Goal: Task Accomplishment & Management: Manage account settings

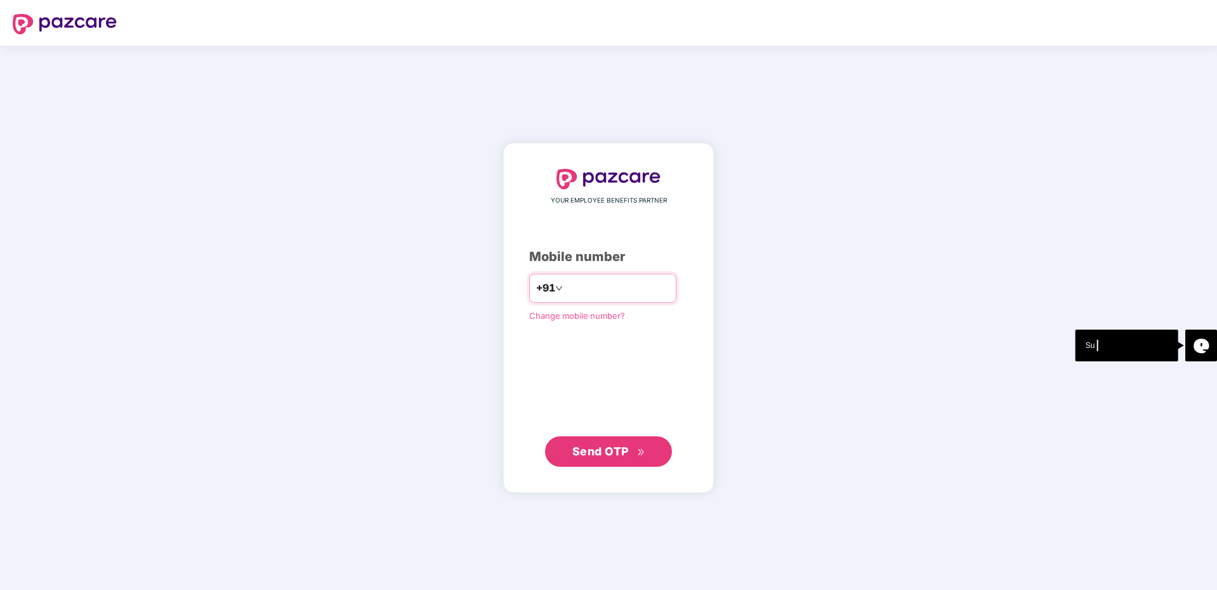
click at [622, 298] on div "+91" at bounding box center [602, 288] width 147 height 29
click at [591, 284] on input "number" at bounding box center [618, 288] width 104 height 20
type input "**********"
click at [609, 448] on span "Send OTP" at bounding box center [601, 450] width 56 height 13
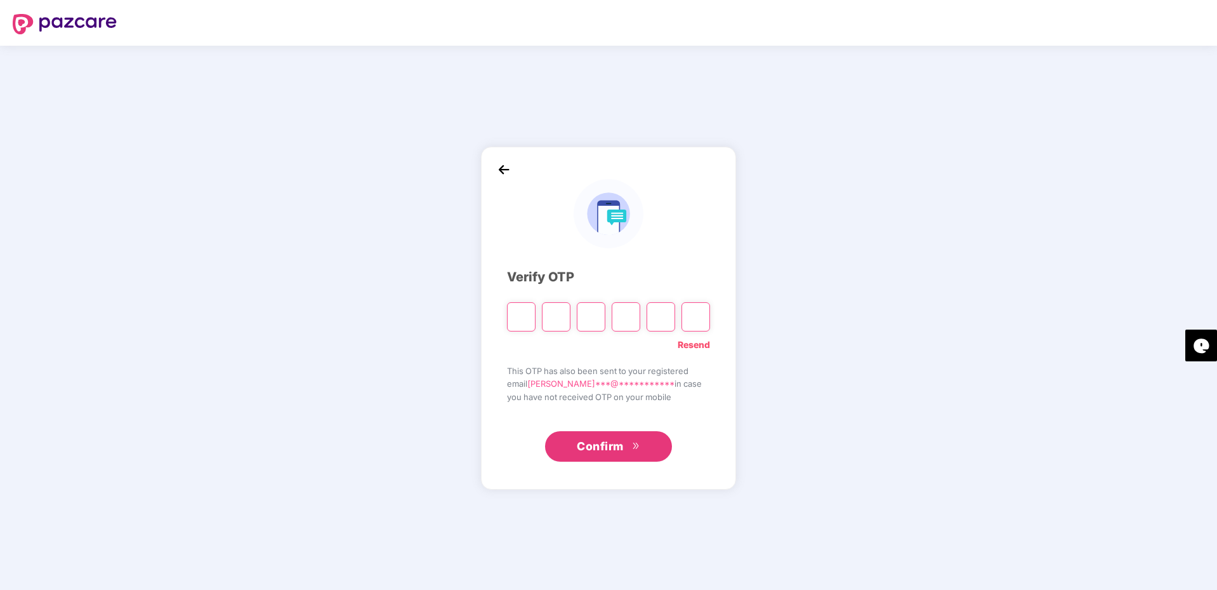
click at [511, 310] on input "Please enter verification code. Digit 1" at bounding box center [521, 316] width 29 height 29
type input "*"
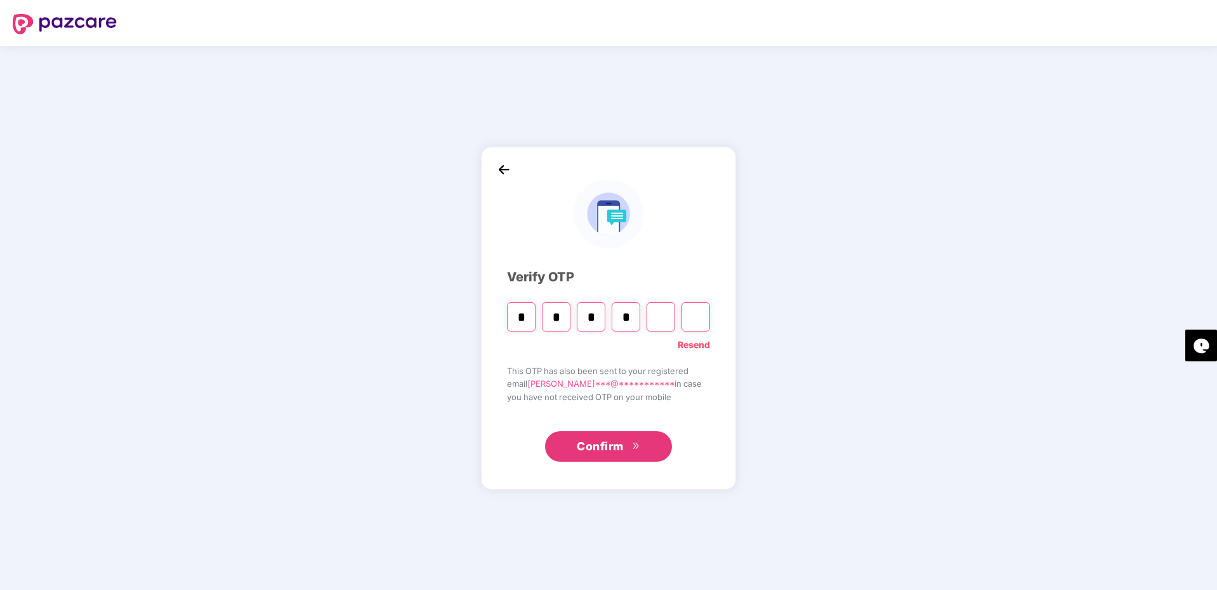
type input "*"
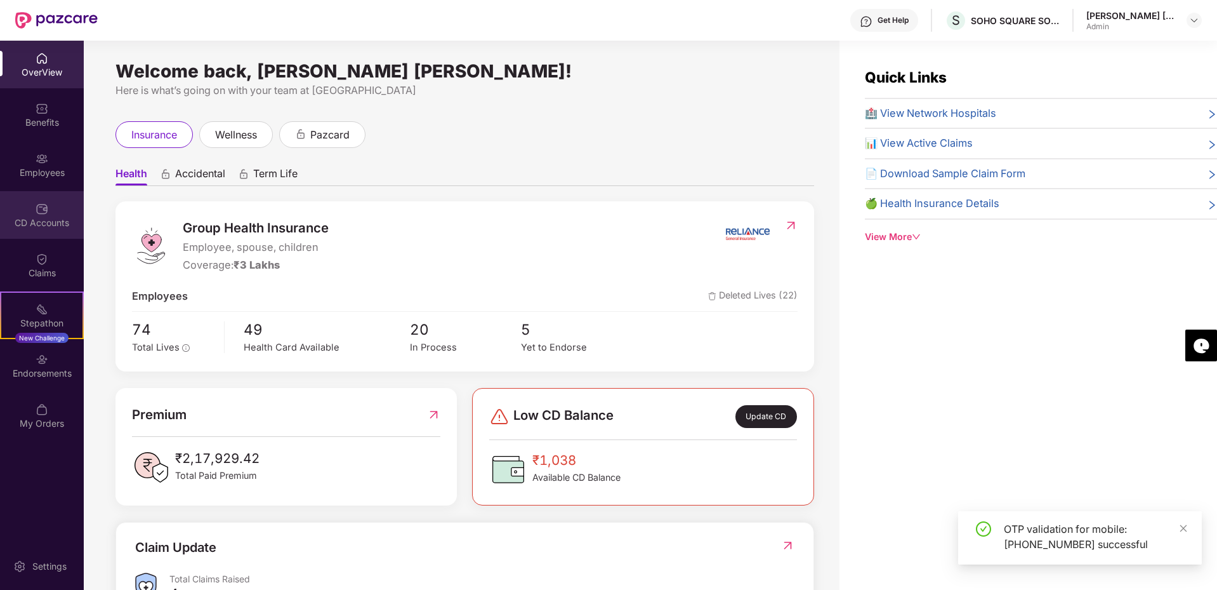
click at [32, 206] on div "CD Accounts" at bounding box center [42, 215] width 84 height 48
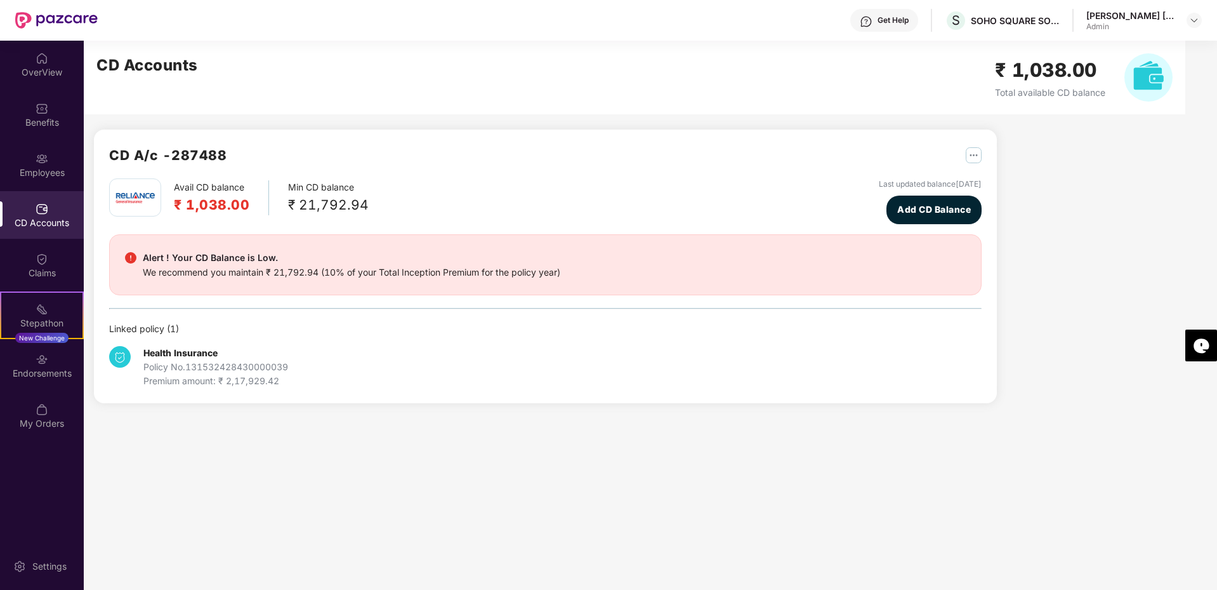
click at [336, 456] on main "CD Accounts ₹ 1,038.00 Total available CD balance CD A/c - 287488 Avail CD bala…" at bounding box center [651, 315] width 1134 height 549
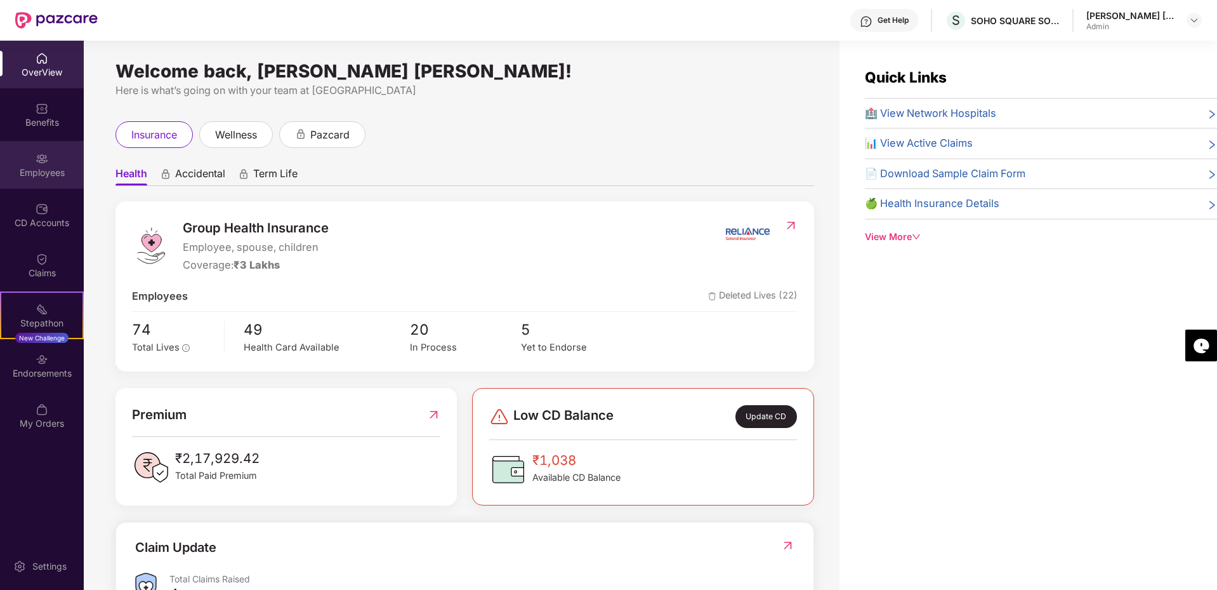
click at [54, 185] on div "Employees" at bounding box center [42, 165] width 84 height 48
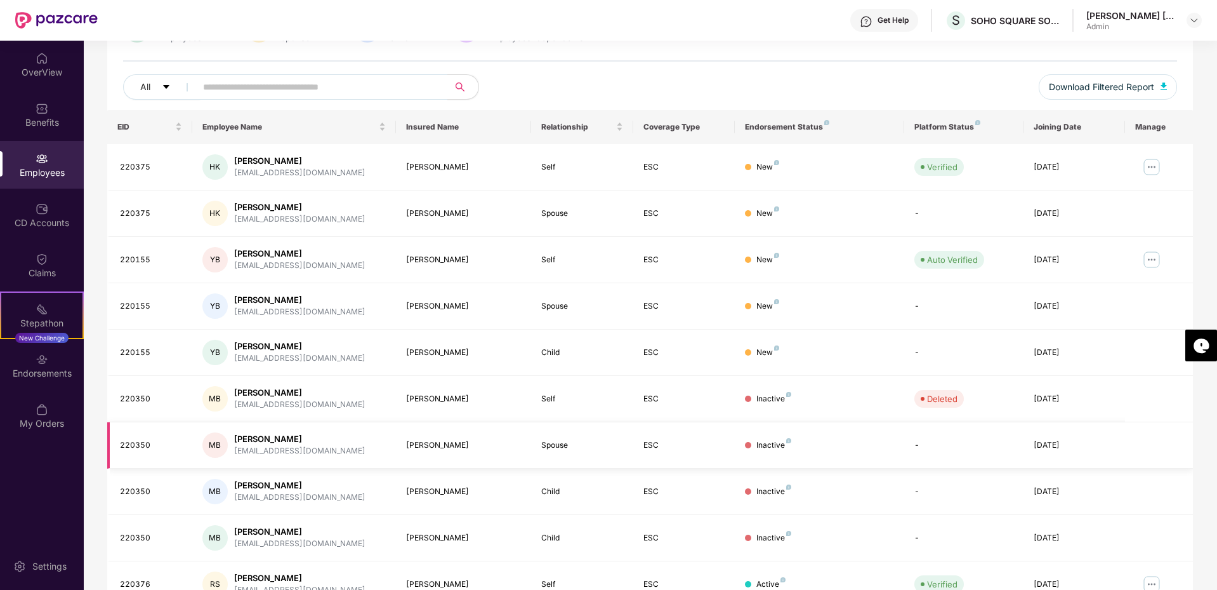
scroll to position [190, 0]
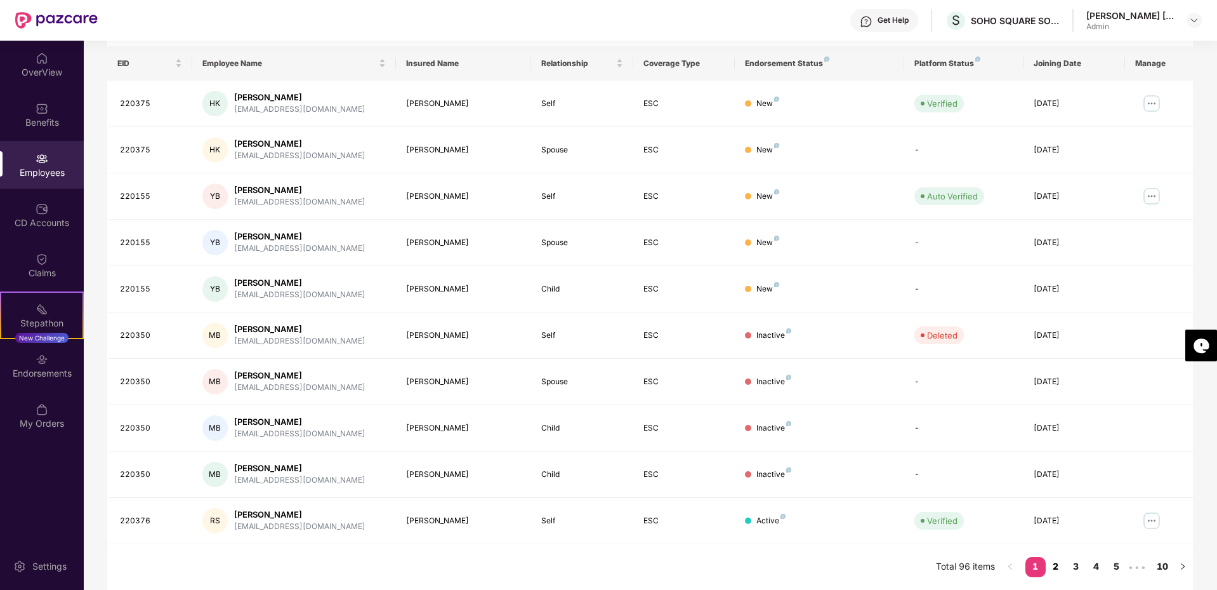
click at [1061, 565] on link "2" at bounding box center [1056, 566] width 20 height 19
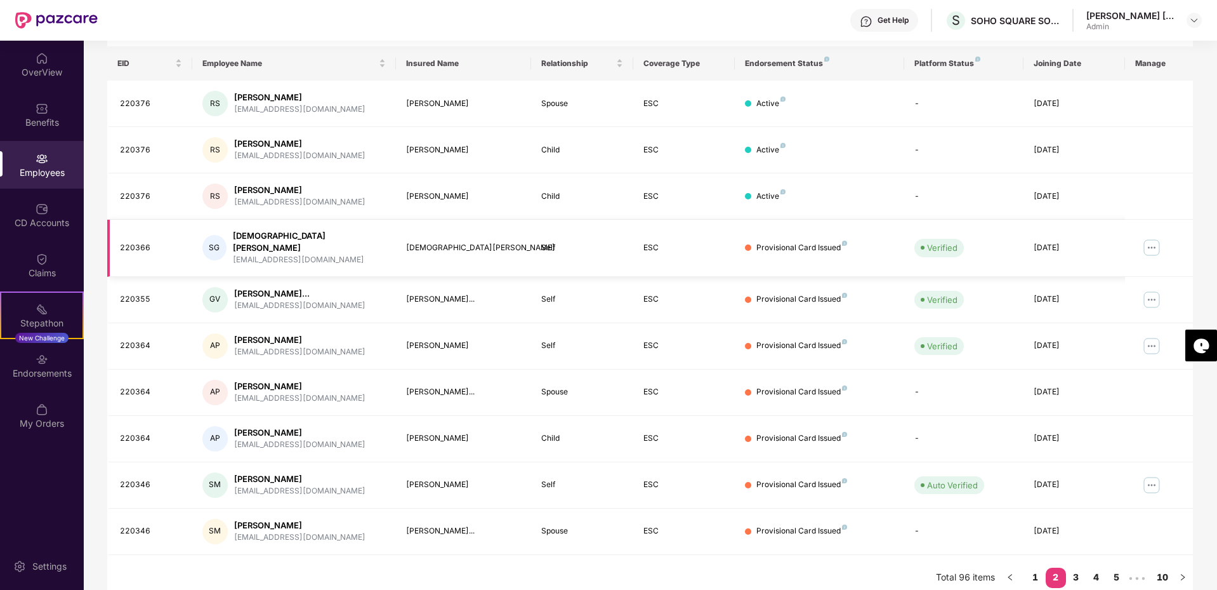
click at [1148, 243] on img at bounding box center [1152, 247] width 20 height 20
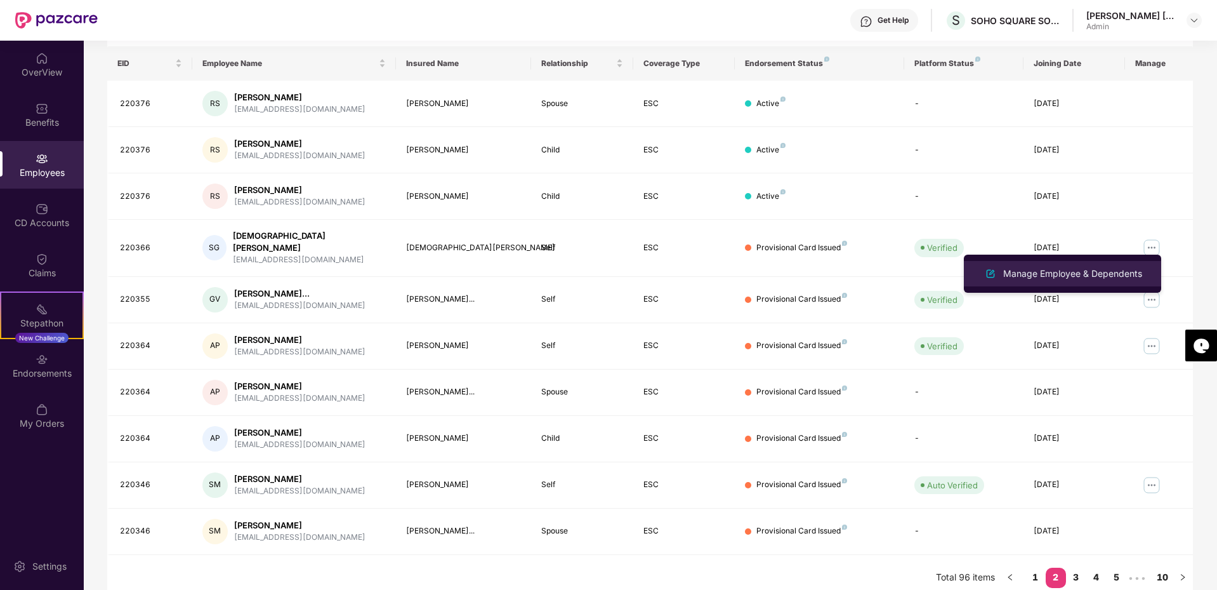
click at [1041, 275] on div "Manage Employee & Dependents" at bounding box center [1073, 274] width 144 height 14
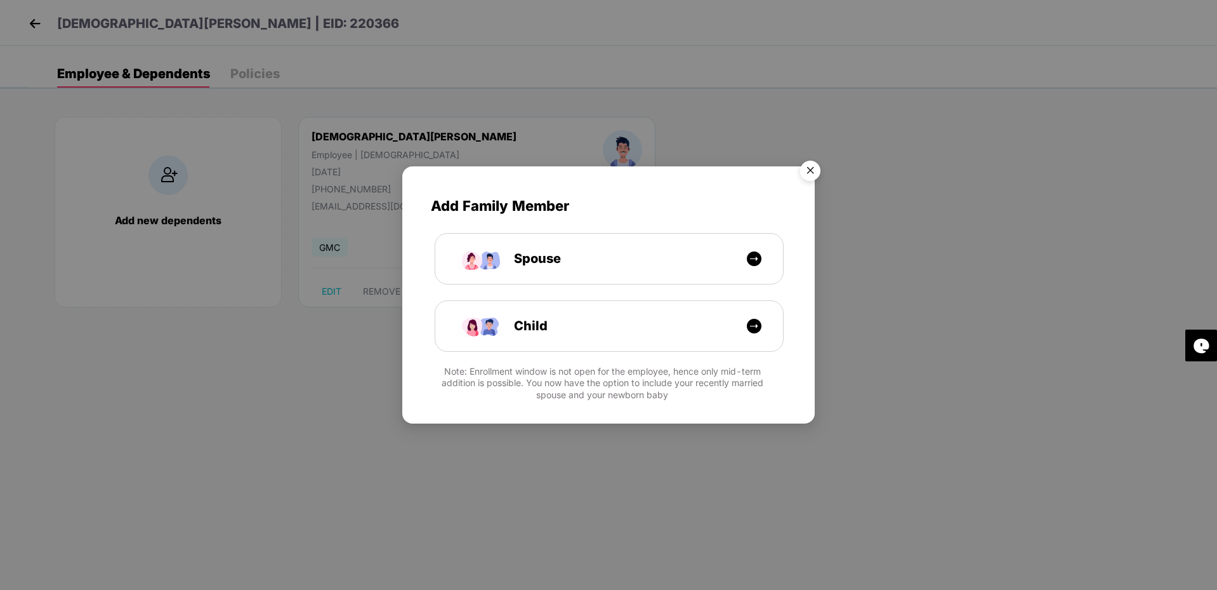
click at [812, 169] on img "Close" at bounding box center [811, 173] width 36 height 36
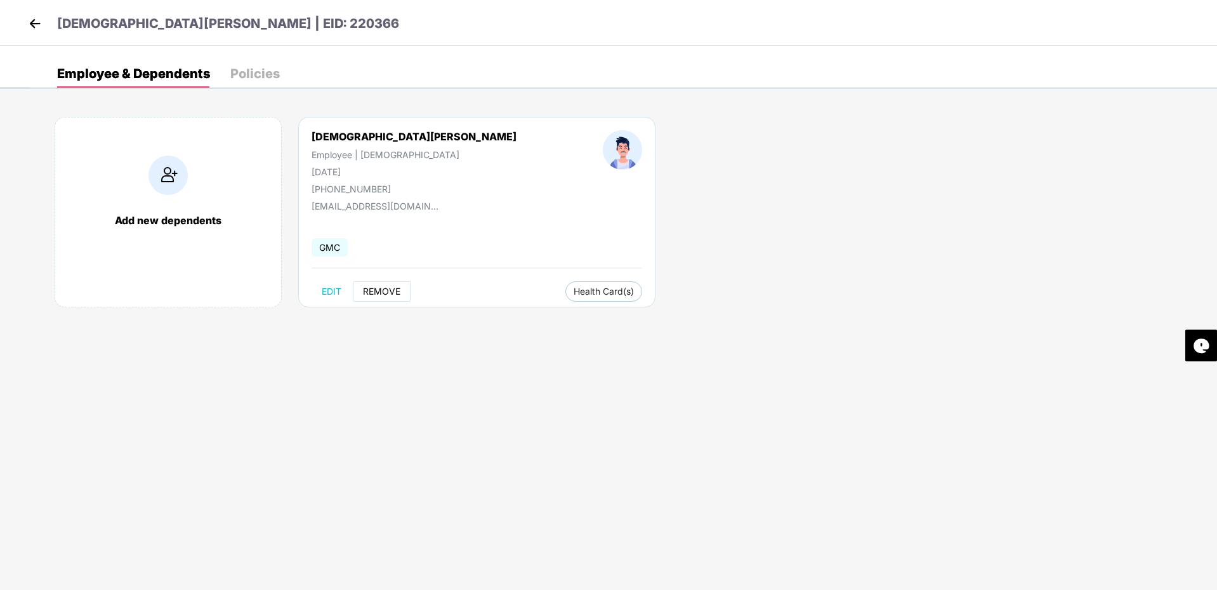
click at [395, 296] on span "REMOVE" at bounding box center [381, 291] width 37 height 10
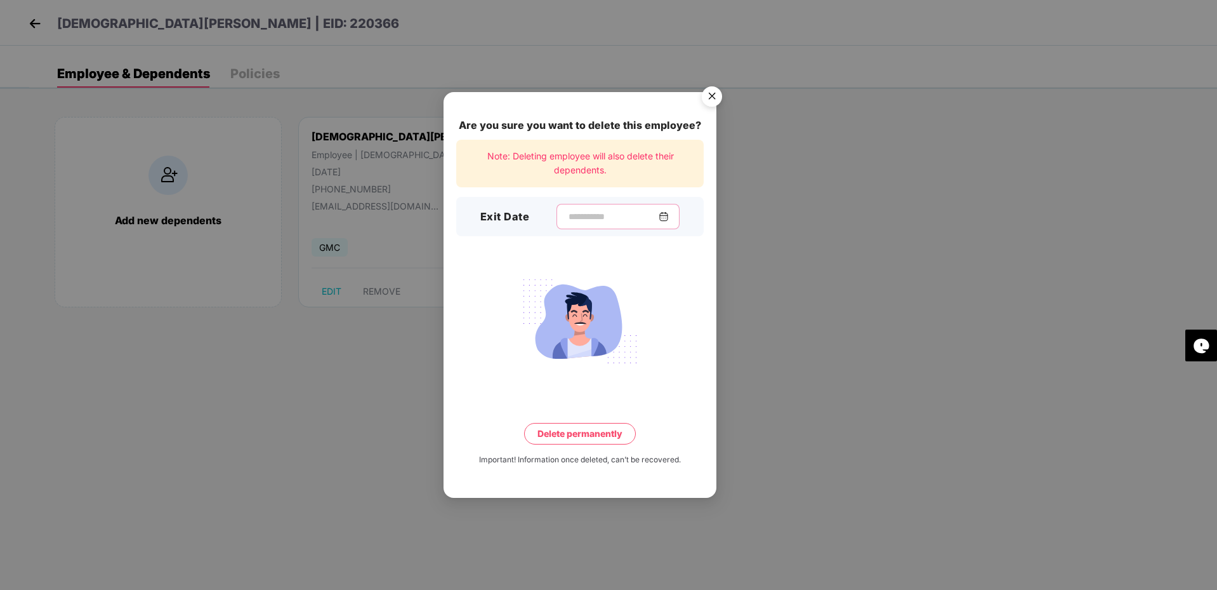
click at [614, 220] on input at bounding box center [612, 216] width 91 height 13
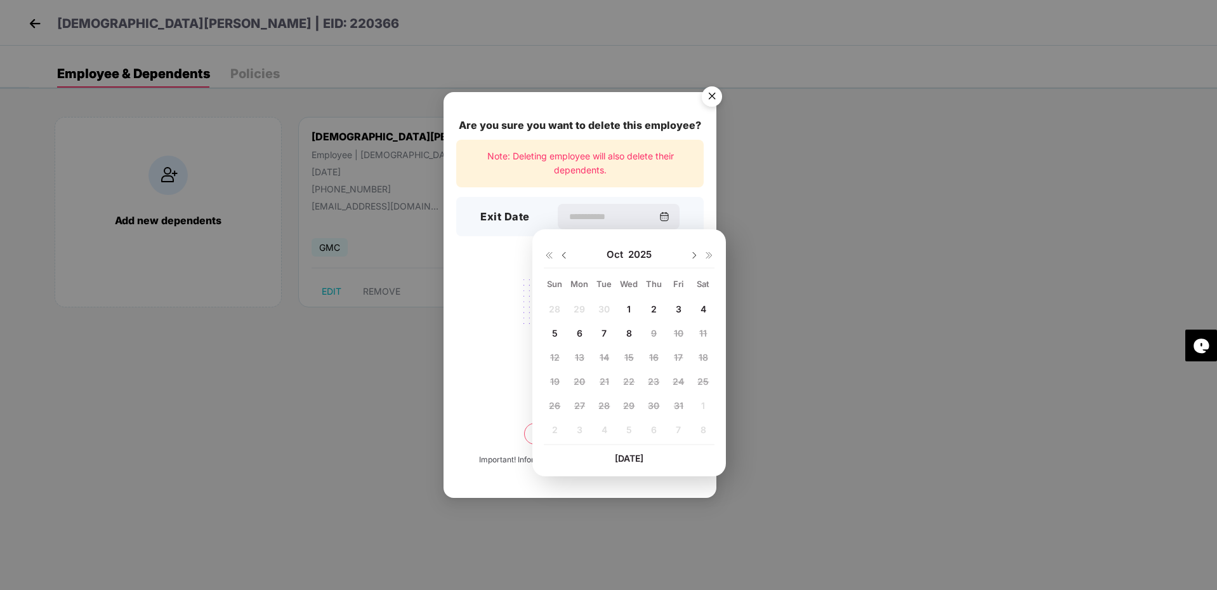
click at [566, 256] on img at bounding box center [564, 255] width 10 height 10
click at [695, 258] on img at bounding box center [694, 255] width 10 height 10
click at [607, 406] on span "30" at bounding box center [604, 405] width 11 height 11
type input "**********"
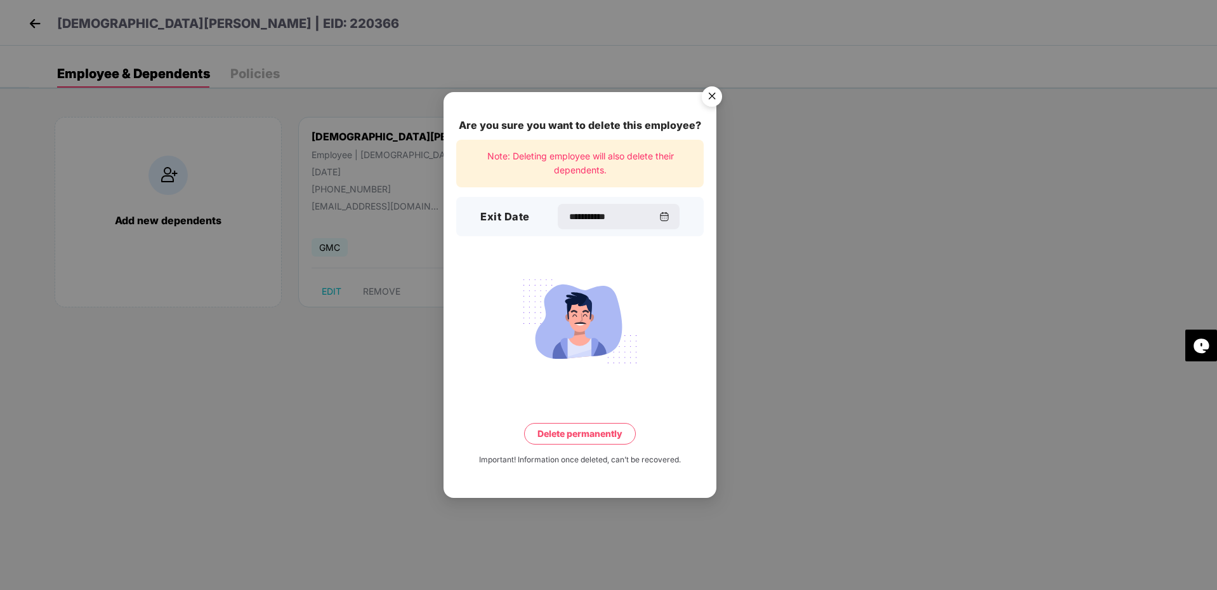
click at [602, 427] on button "Delete permanently" at bounding box center [580, 434] width 112 height 22
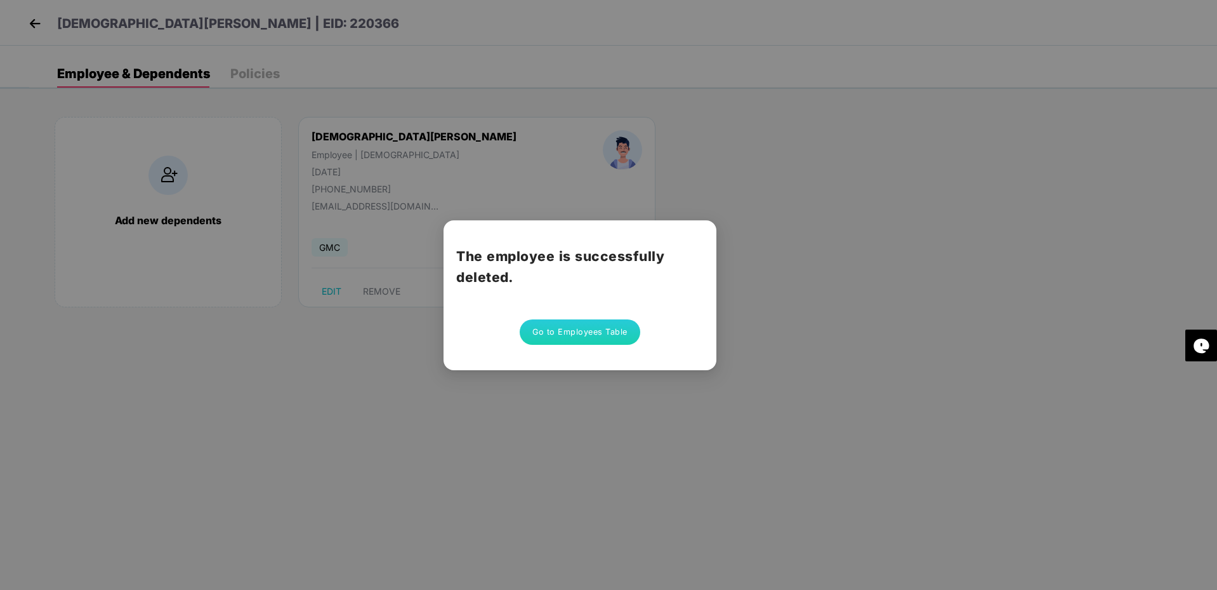
click at [557, 336] on button "Go to Employees Table" at bounding box center [580, 331] width 121 height 25
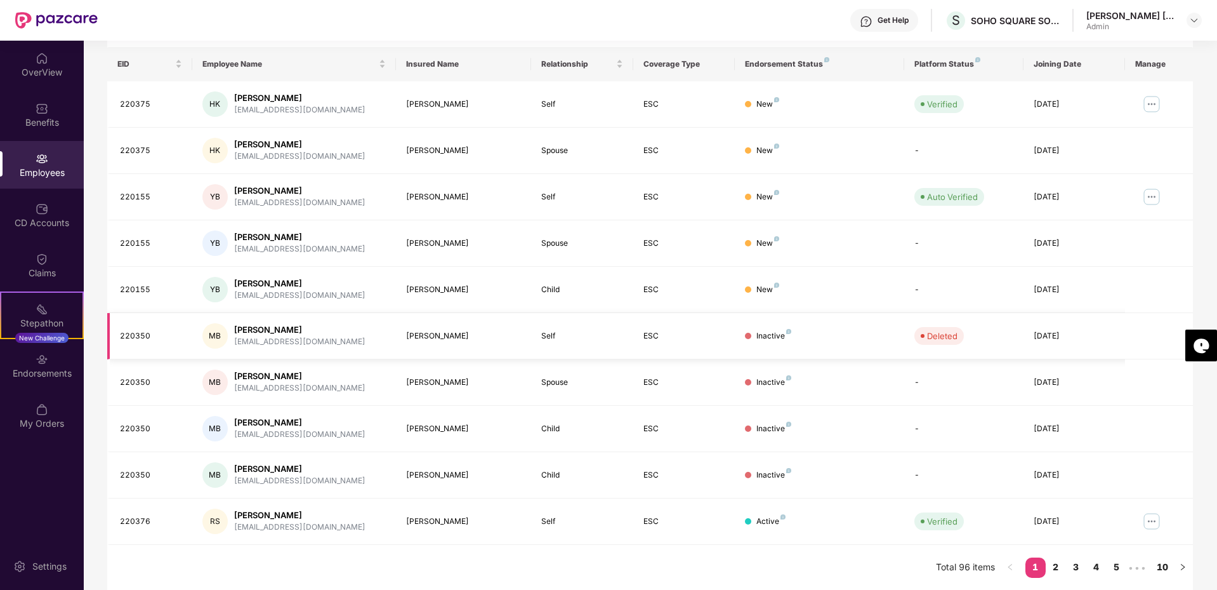
scroll to position [190, 0]
click at [1056, 568] on link "2" at bounding box center [1056, 566] width 20 height 19
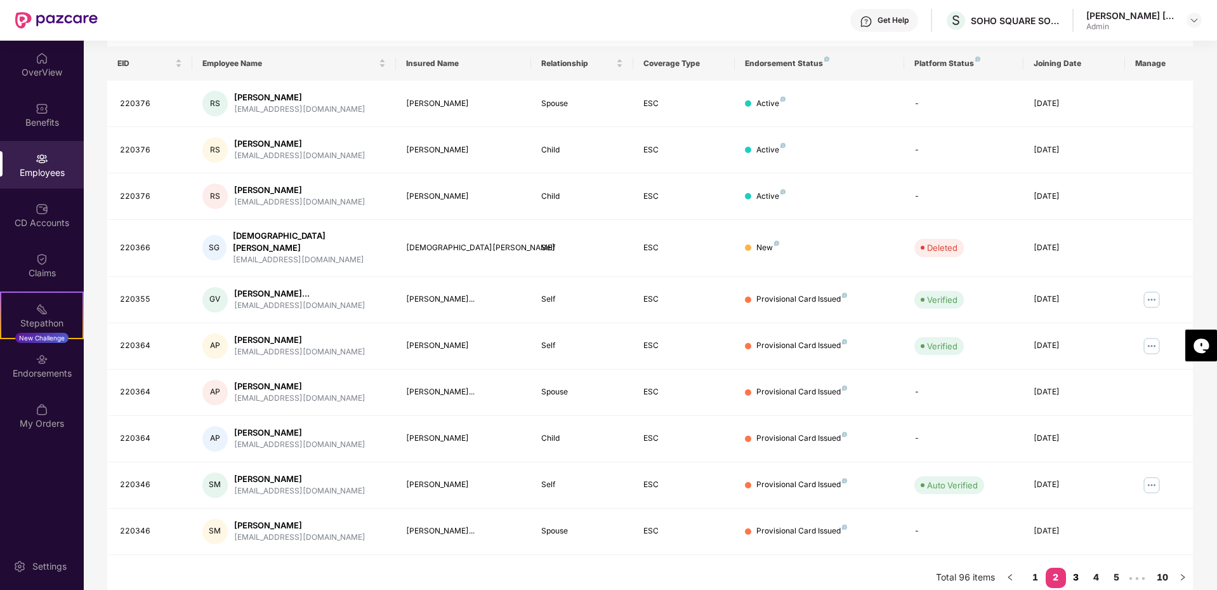
click at [1078, 569] on link "3" at bounding box center [1076, 576] width 20 height 19
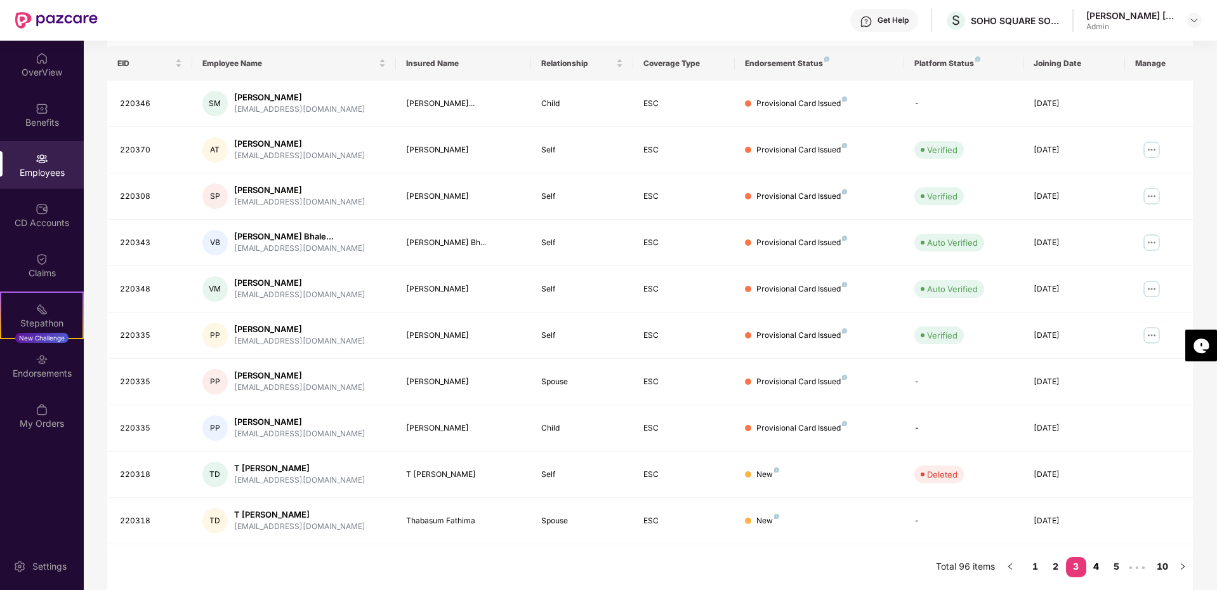
click at [1093, 566] on link "4" at bounding box center [1097, 566] width 20 height 19
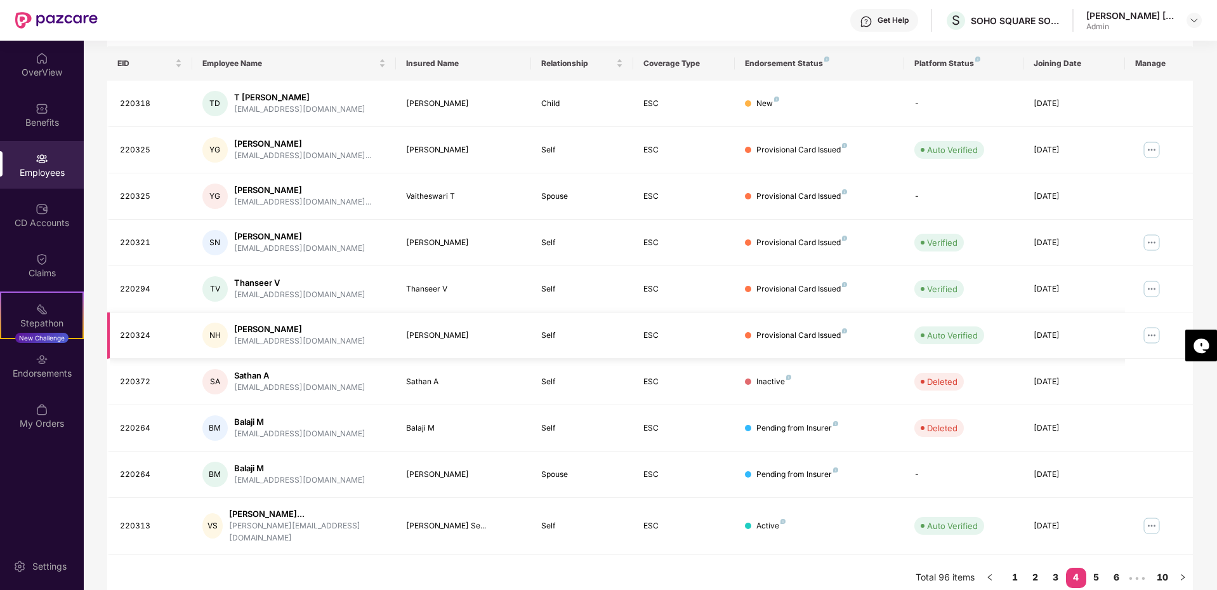
click at [1154, 333] on img at bounding box center [1152, 335] width 20 height 20
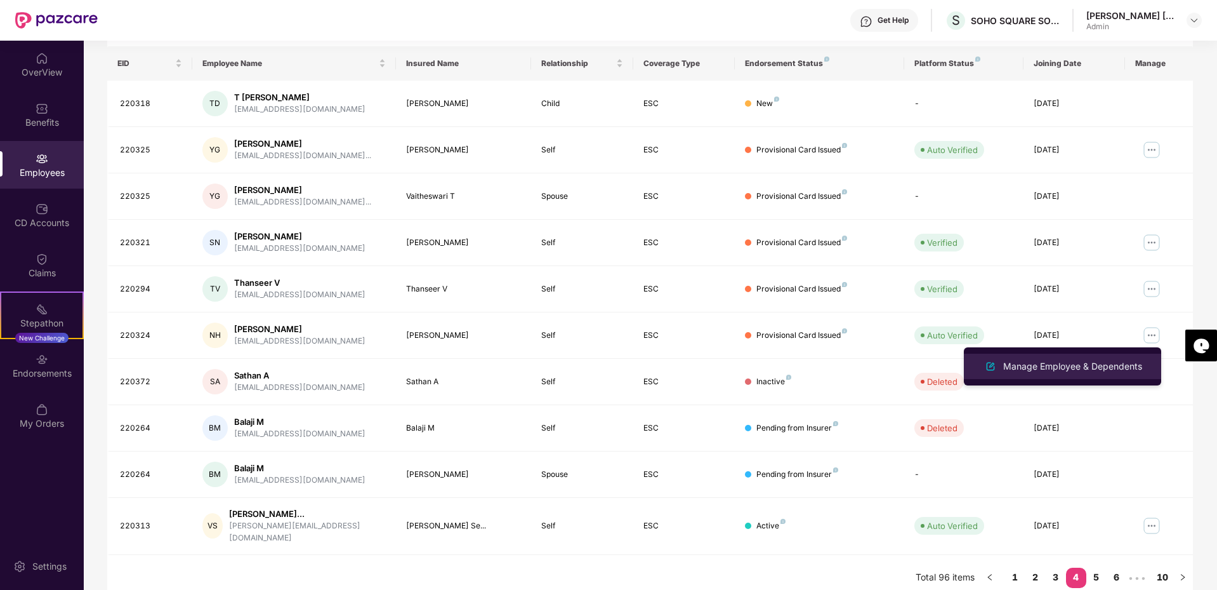
click at [1103, 363] on div "Manage Employee & Dependents" at bounding box center [1073, 366] width 144 height 14
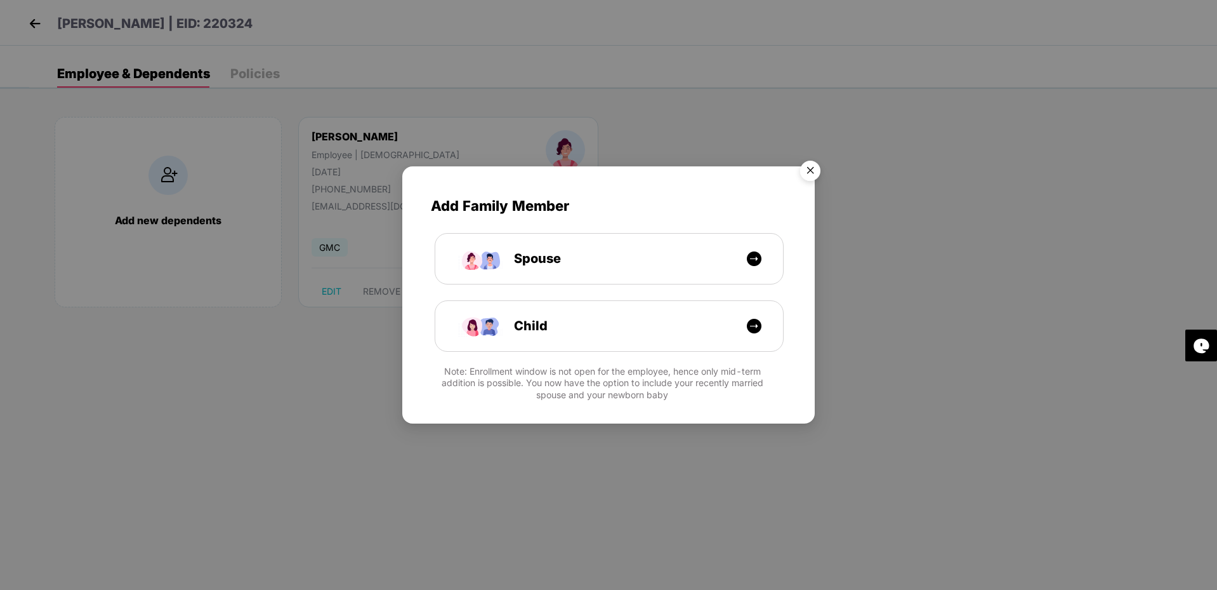
click at [812, 171] on img "Close" at bounding box center [811, 173] width 36 height 36
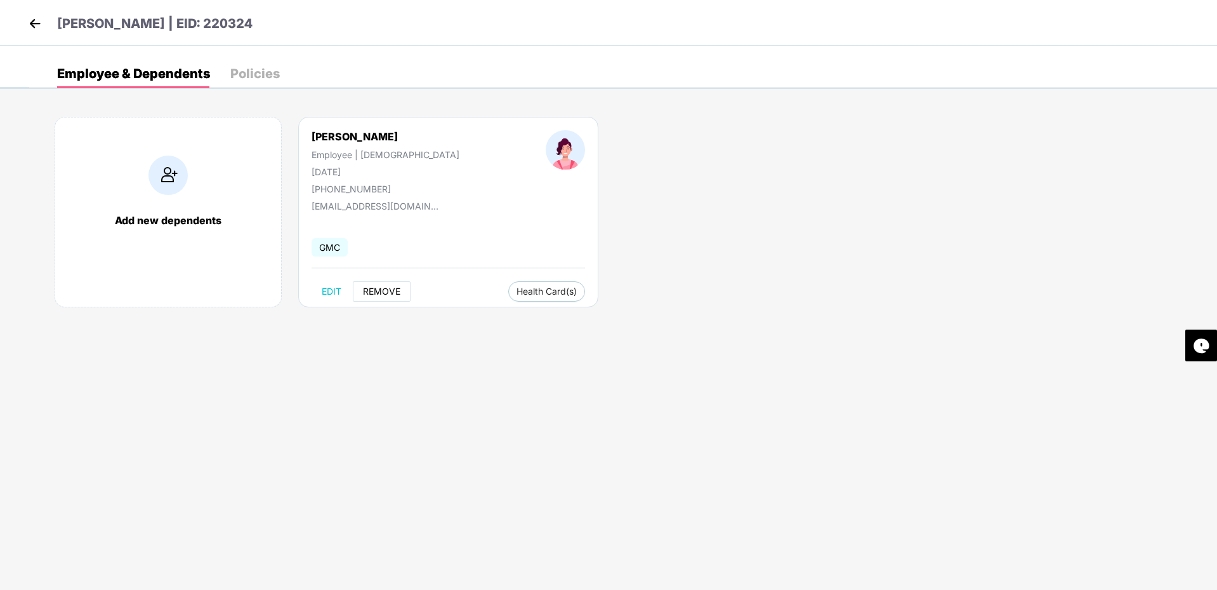
click at [392, 291] on span "REMOVE" at bounding box center [381, 291] width 37 height 10
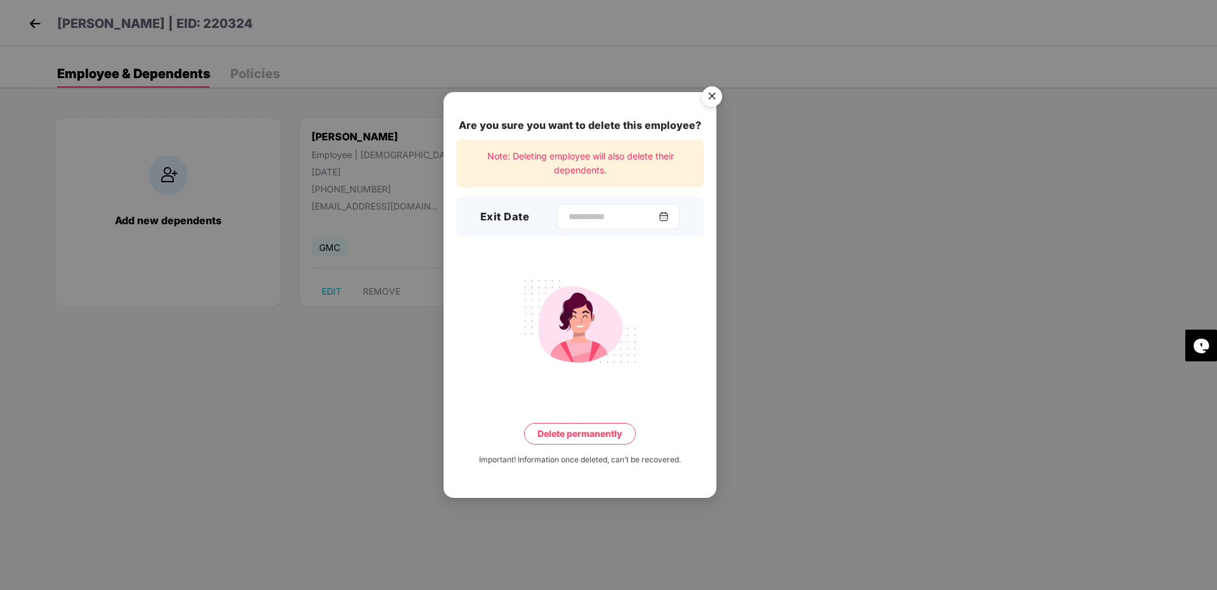
click at [557, 216] on div at bounding box center [618, 216] width 123 height 25
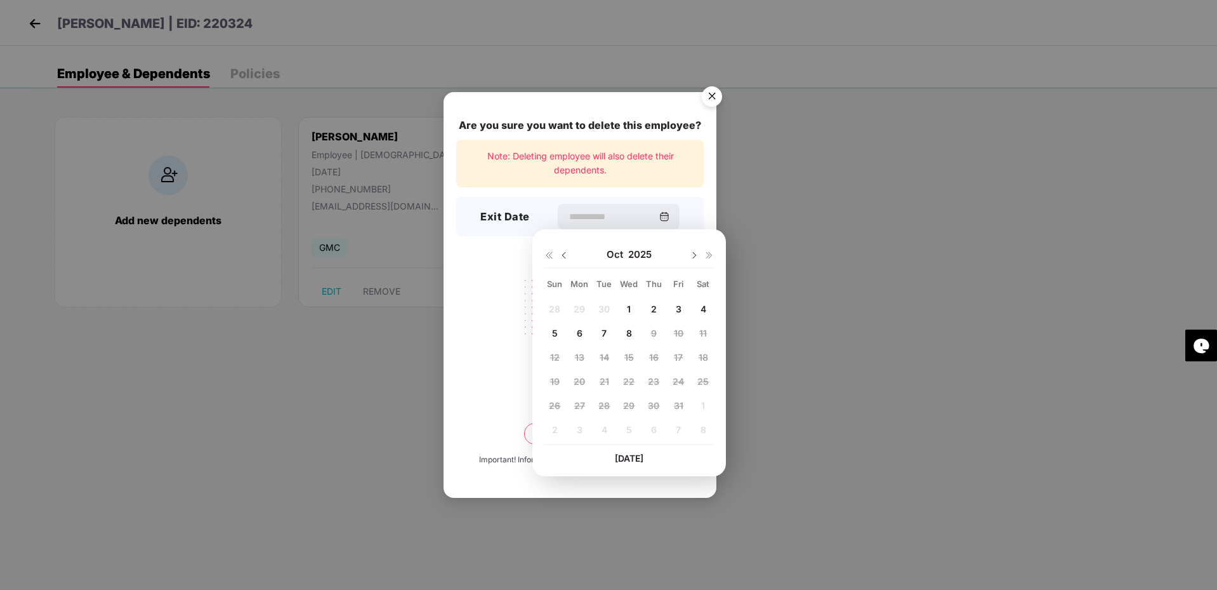
click at [628, 308] on span "1" at bounding box center [629, 308] width 4 height 11
type input "**********"
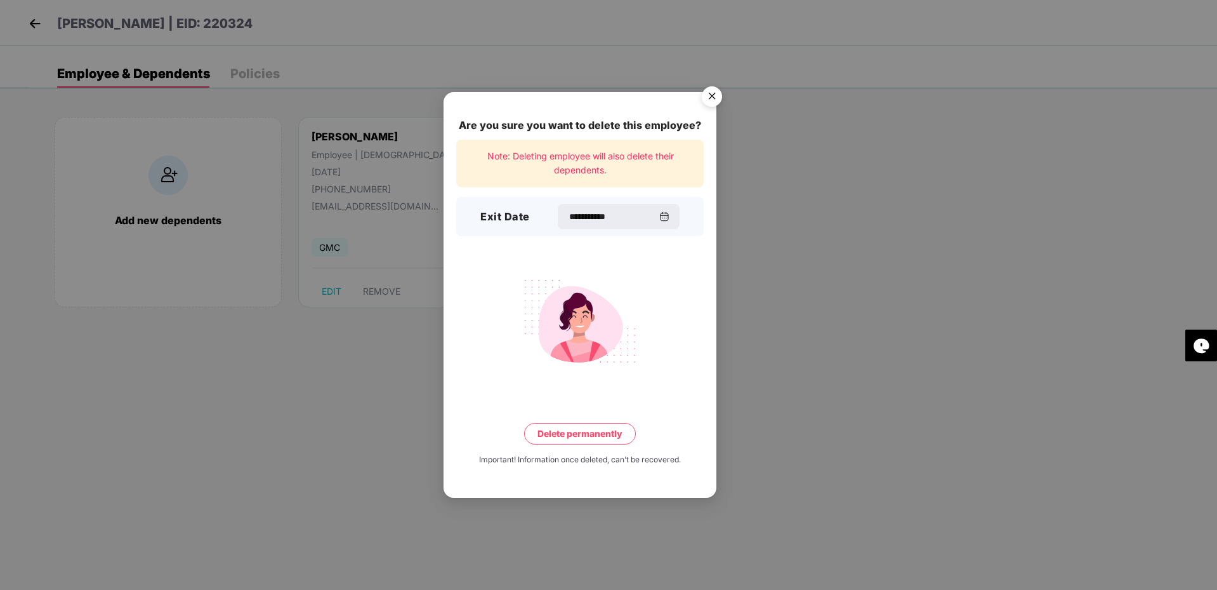
click at [578, 437] on button "Delete permanently" at bounding box center [580, 434] width 112 height 22
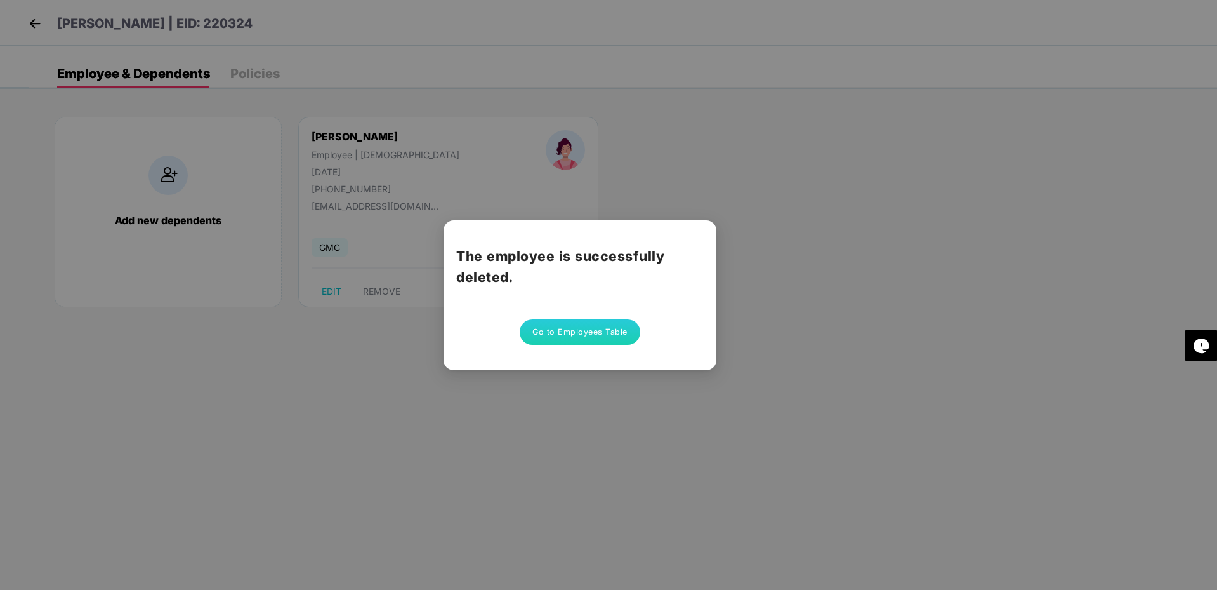
click at [547, 335] on button "Go to Employees Table" at bounding box center [580, 331] width 121 height 25
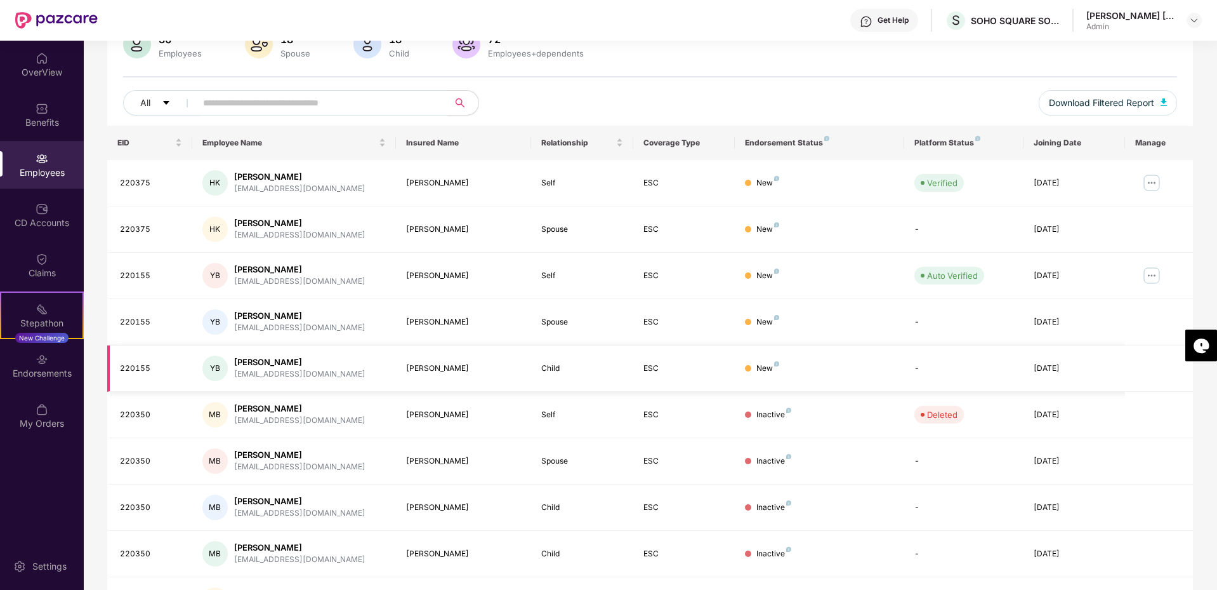
scroll to position [190, 0]
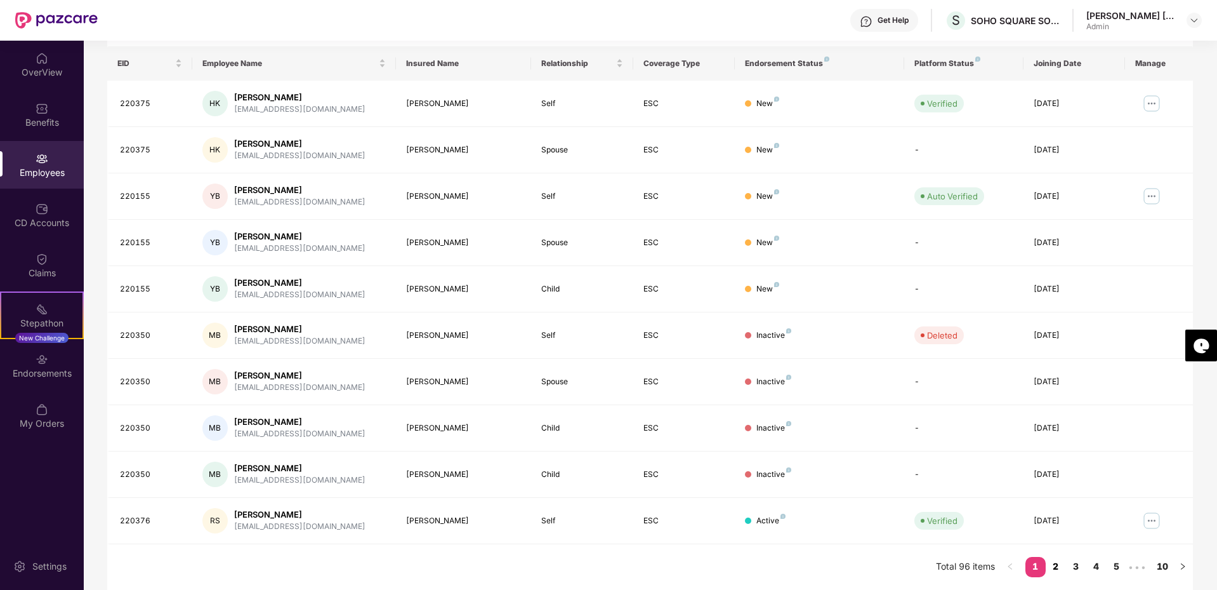
click at [1054, 566] on link "2" at bounding box center [1056, 566] width 20 height 19
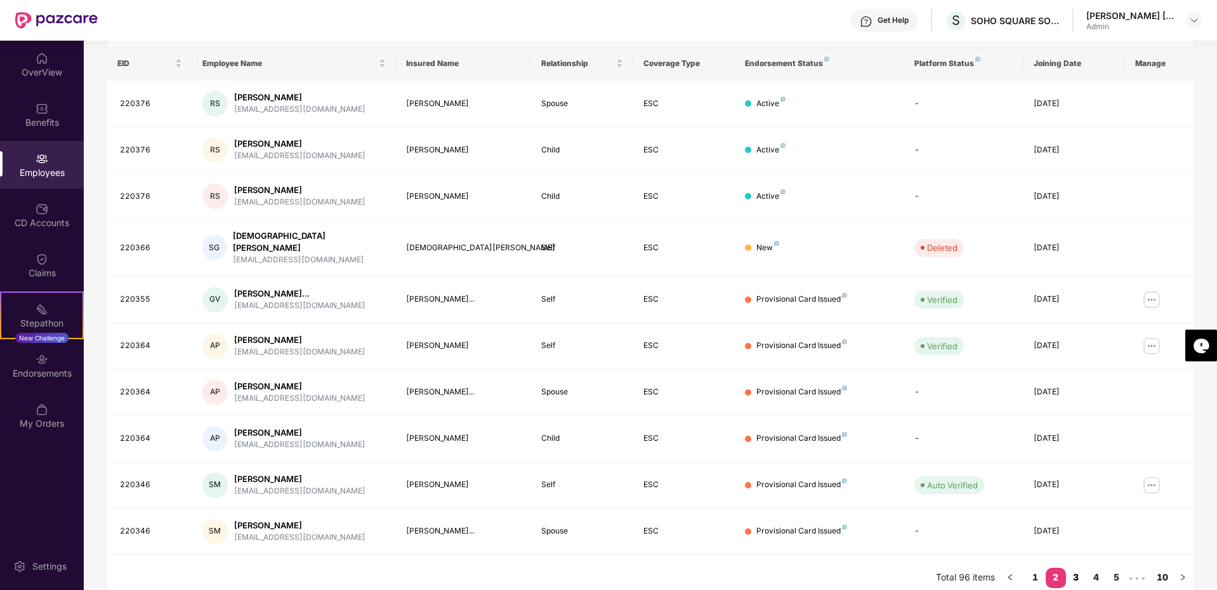
click at [1073, 567] on link "3" at bounding box center [1076, 576] width 20 height 19
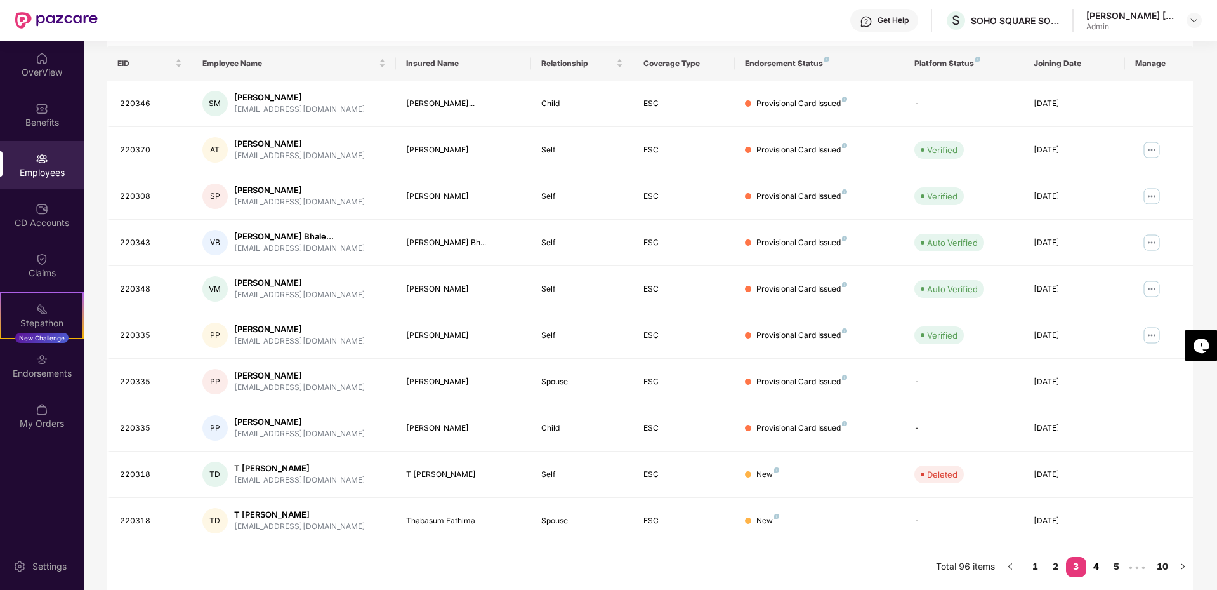
click at [1096, 566] on link "4" at bounding box center [1097, 566] width 20 height 19
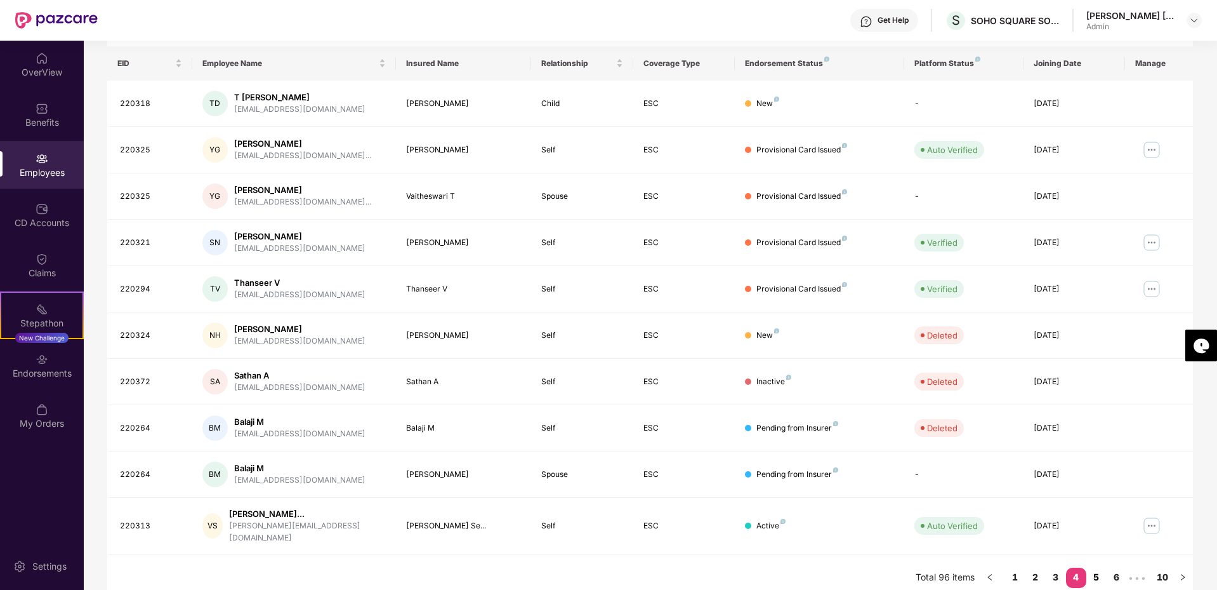
click at [1094, 567] on link "5" at bounding box center [1097, 576] width 20 height 19
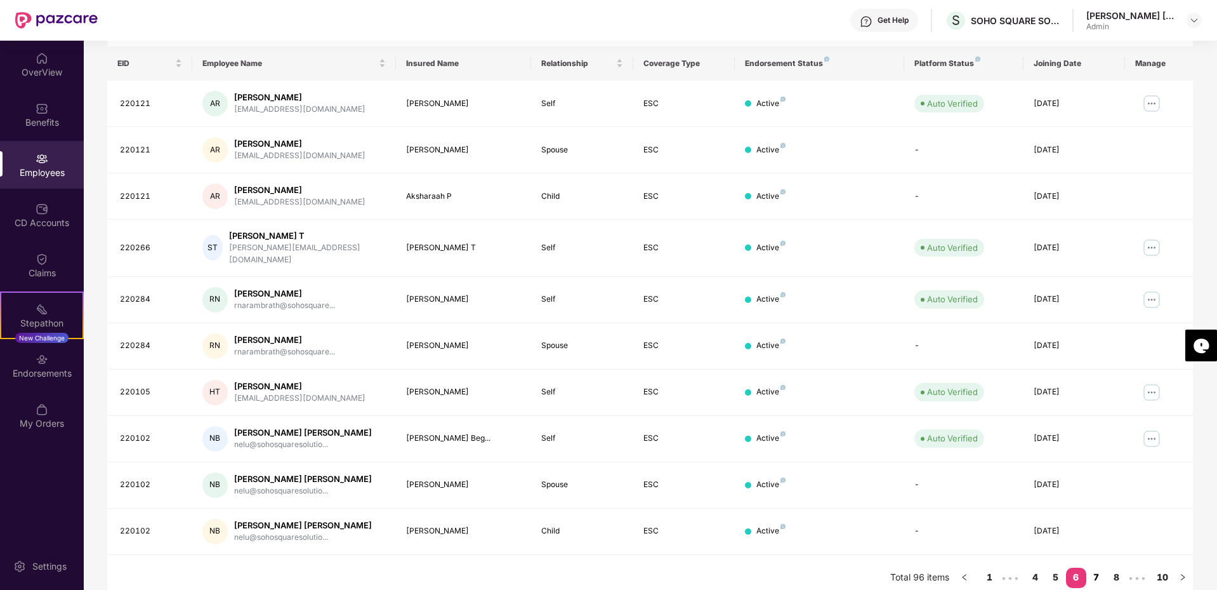
click at [1094, 567] on link "7" at bounding box center [1097, 576] width 20 height 19
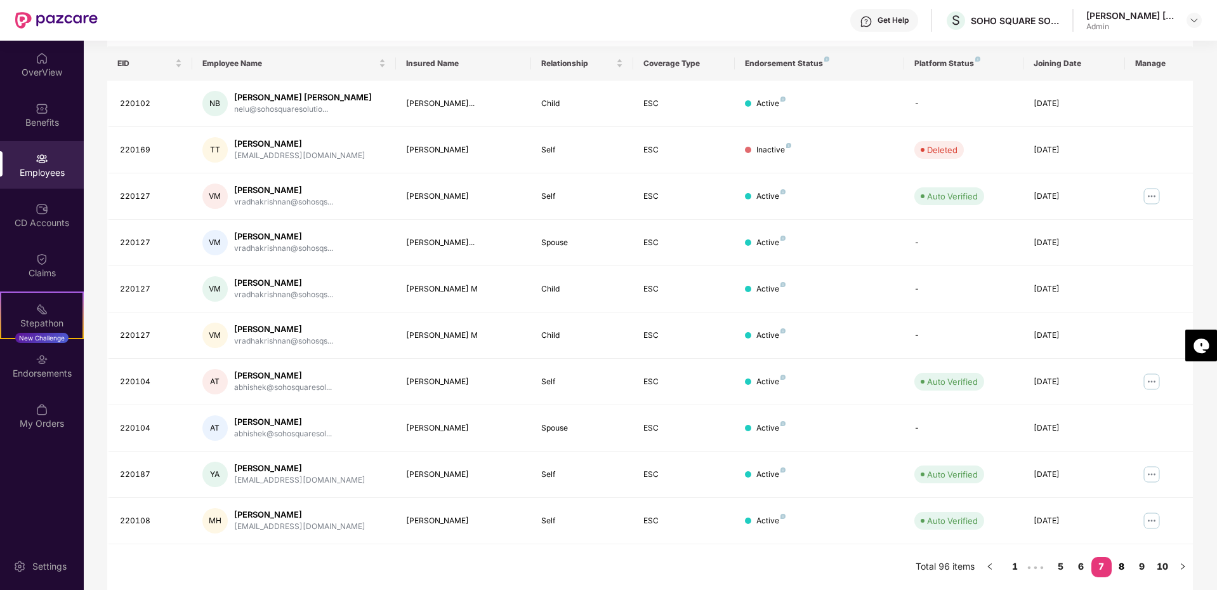
click at [1125, 567] on link "8" at bounding box center [1122, 566] width 20 height 19
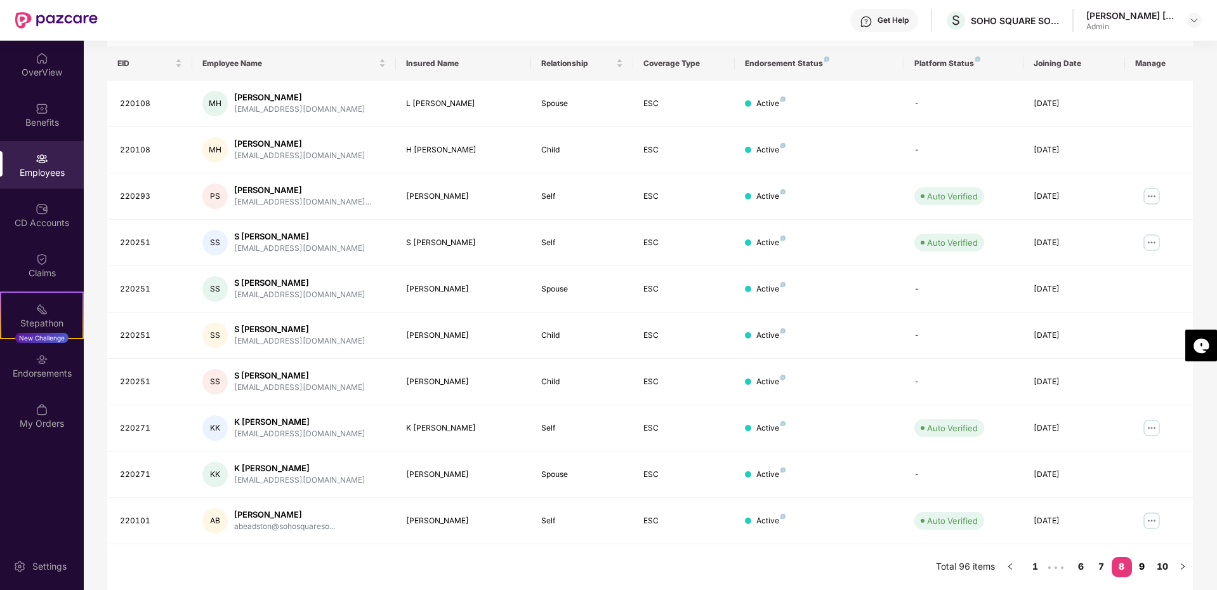
click at [1143, 567] on link "9" at bounding box center [1142, 566] width 20 height 19
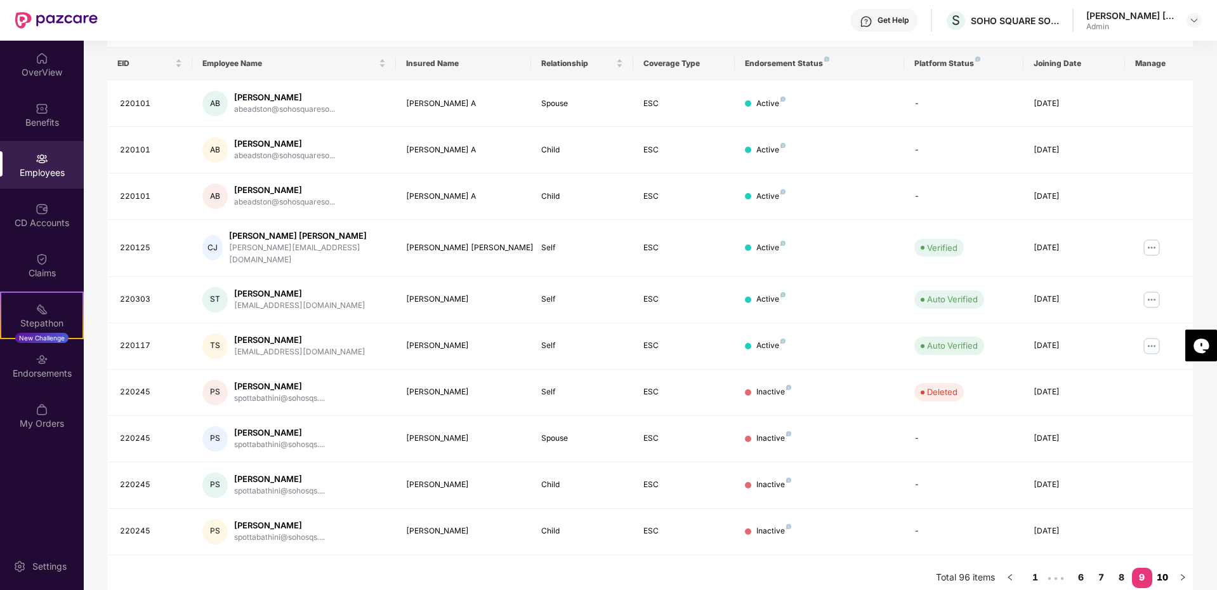
click at [1159, 567] on link "10" at bounding box center [1163, 576] width 20 height 19
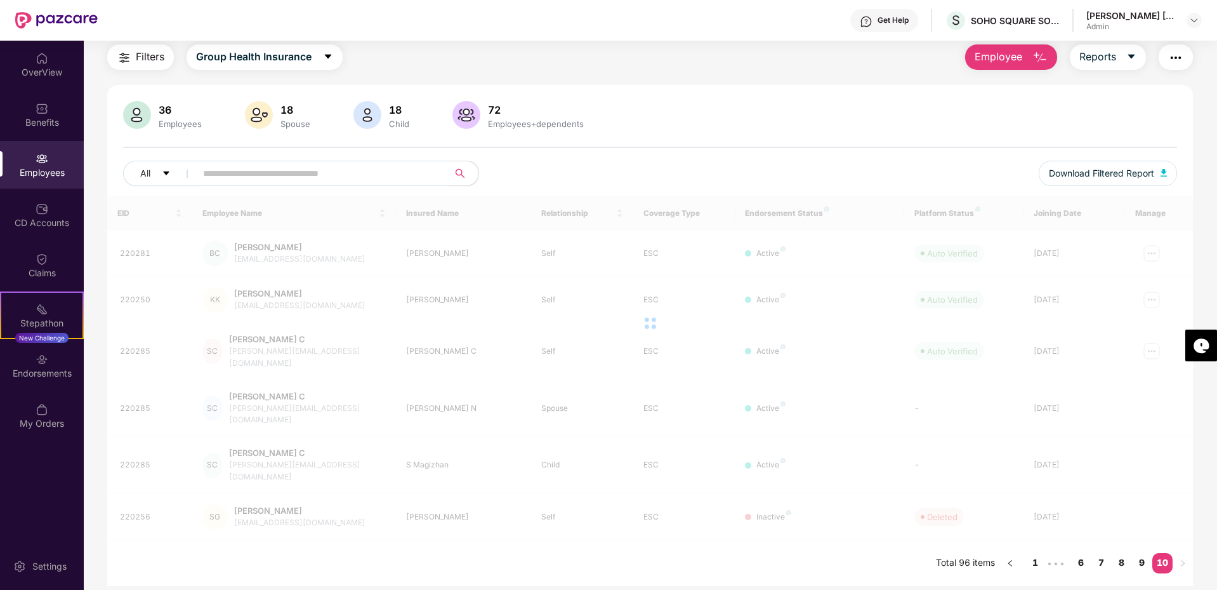
scroll to position [41, 0]
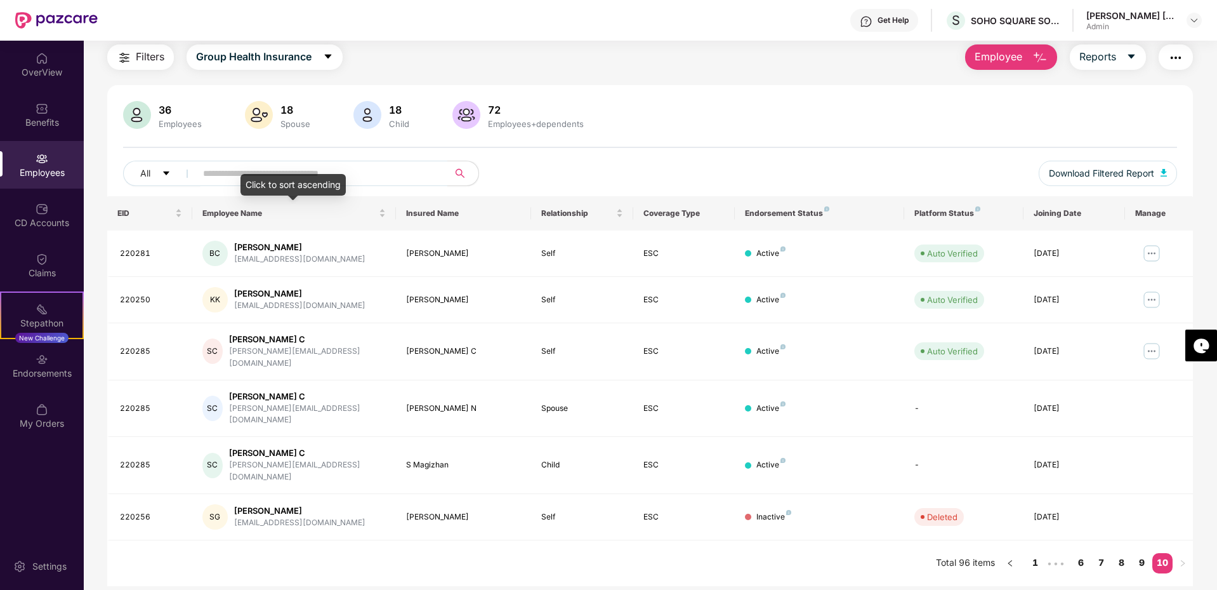
click at [260, 180] on div "Click to sort ascending" at bounding box center [293, 185] width 105 height 22
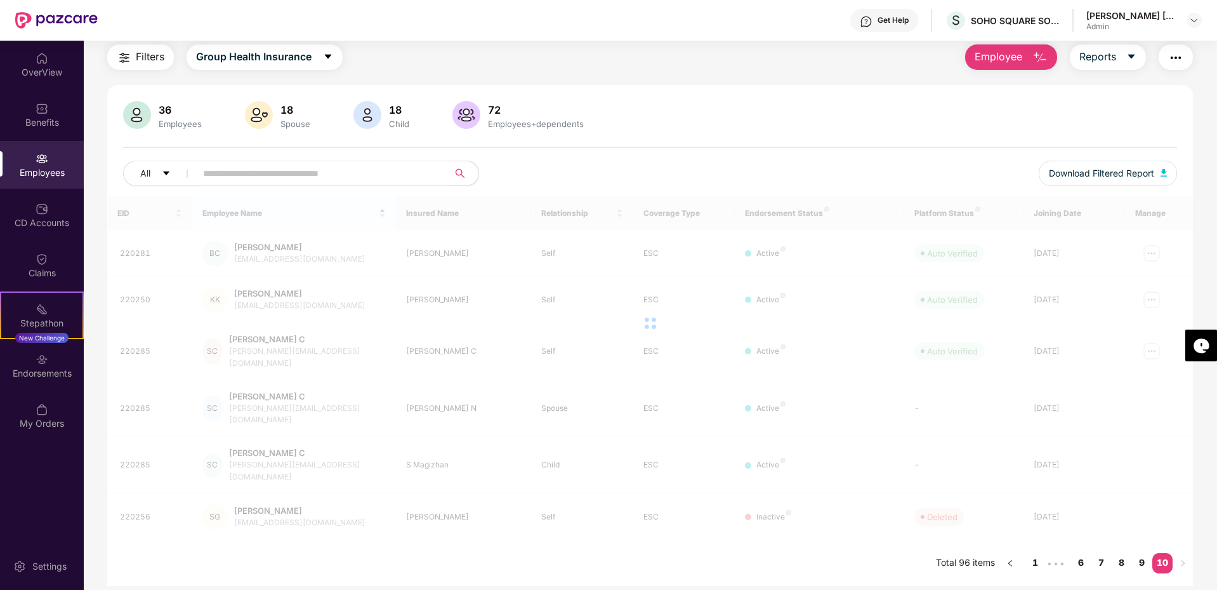
click at [260, 168] on input "text" at bounding box center [317, 173] width 228 height 19
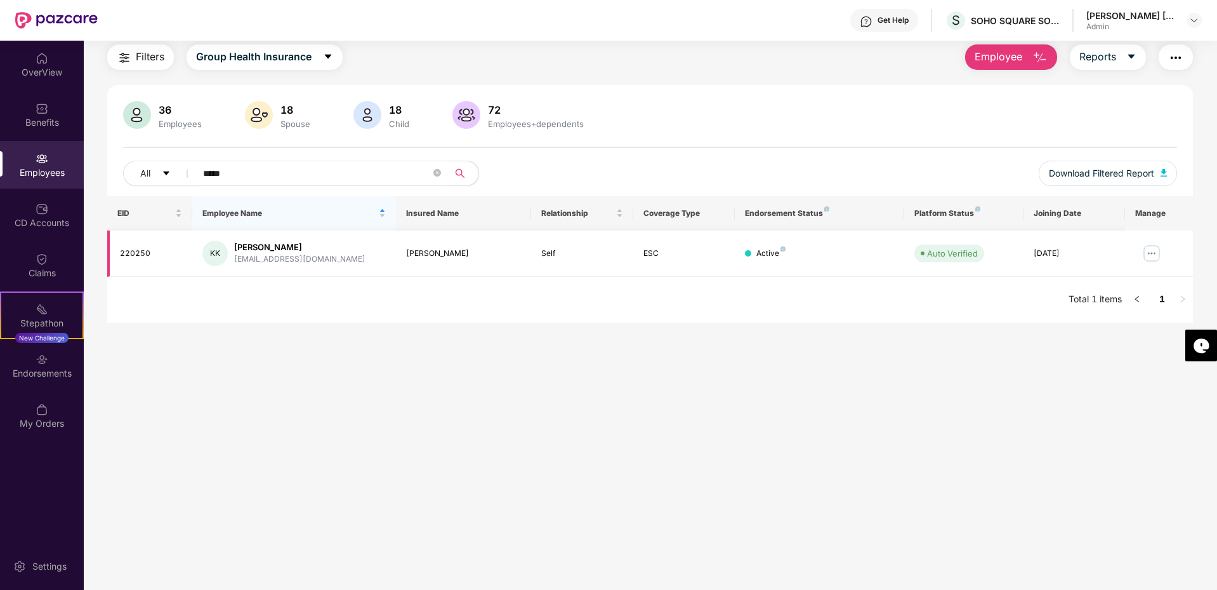
type input "*****"
click at [1152, 253] on img at bounding box center [1152, 253] width 20 height 20
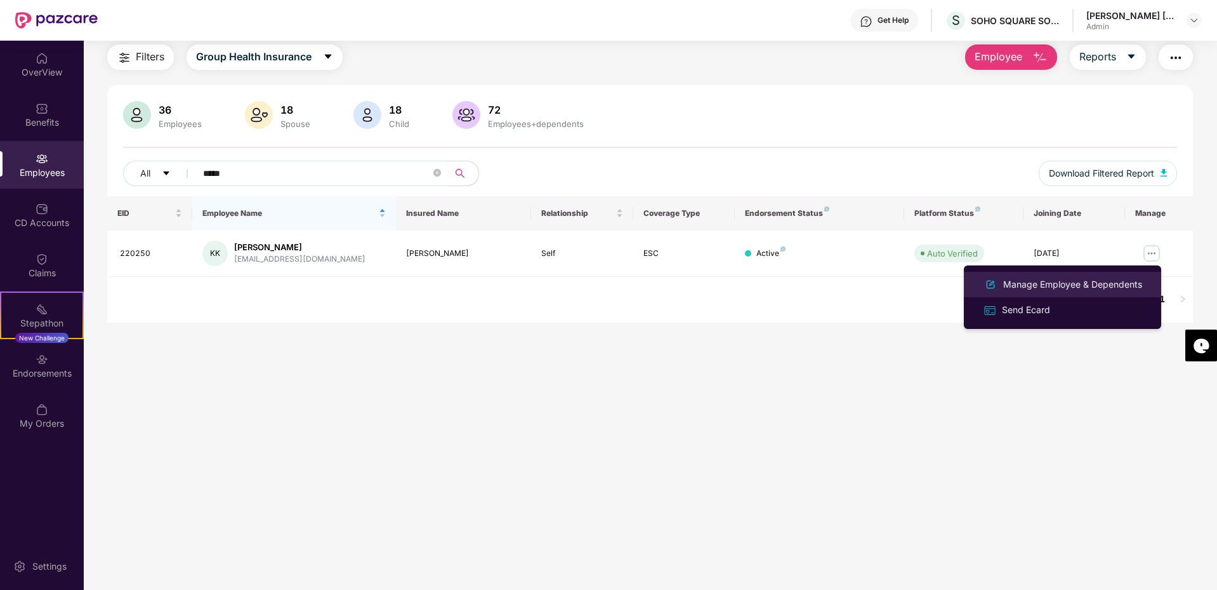
click at [1018, 287] on div "Manage Employee & Dependents" at bounding box center [1073, 284] width 144 height 14
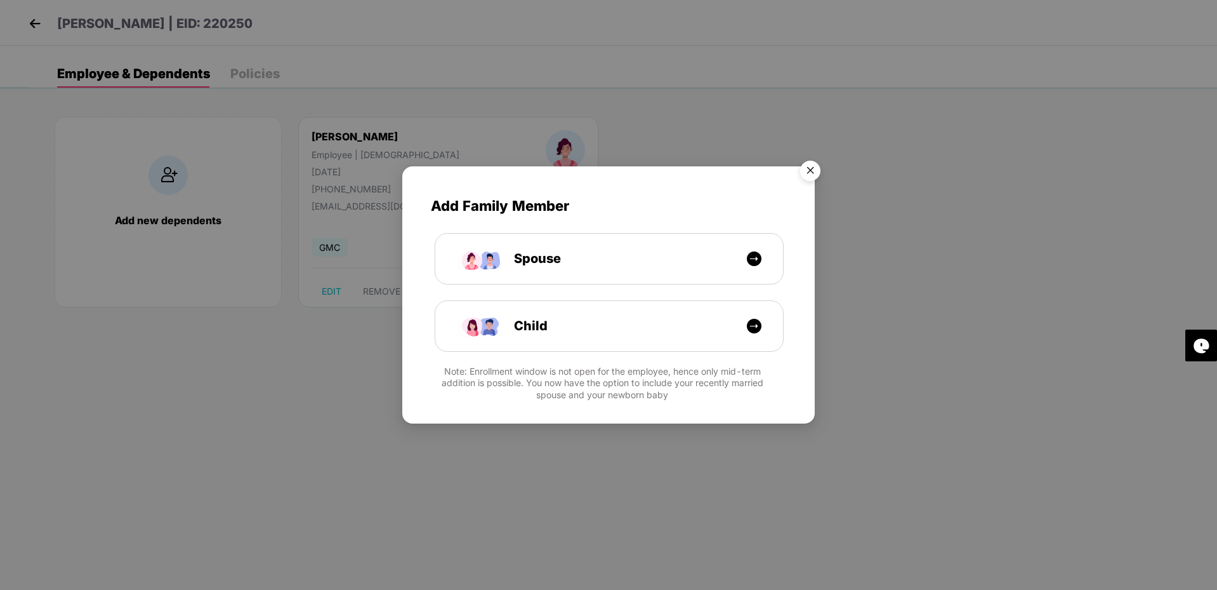
click at [806, 167] on img "Close" at bounding box center [811, 173] width 36 height 36
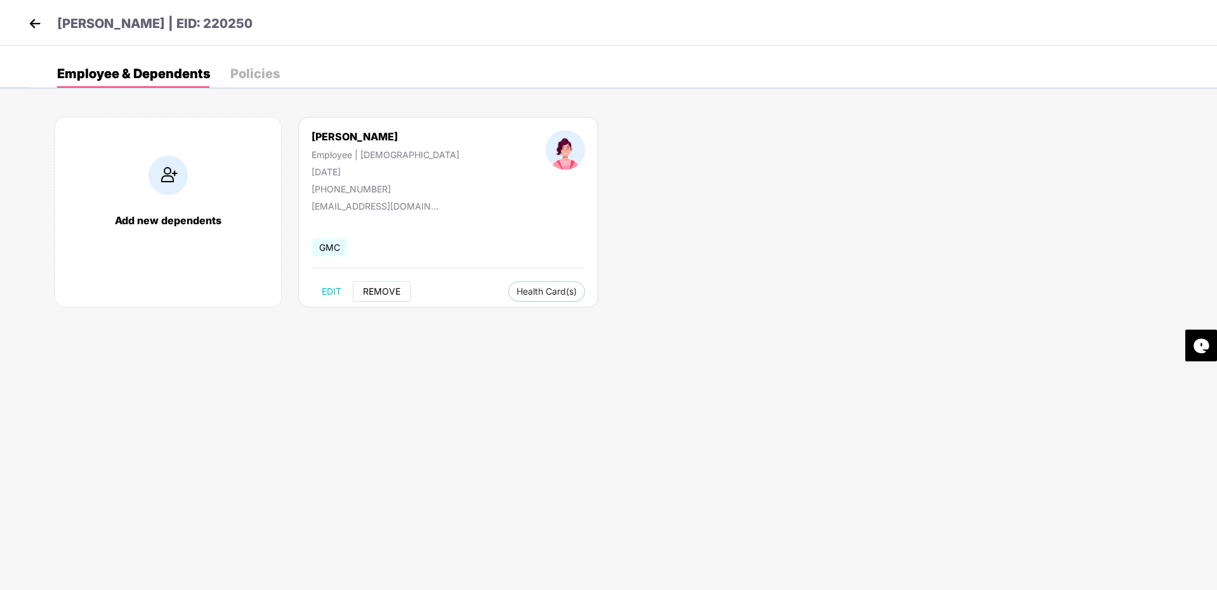
click at [382, 292] on span "REMOVE" at bounding box center [381, 291] width 37 height 10
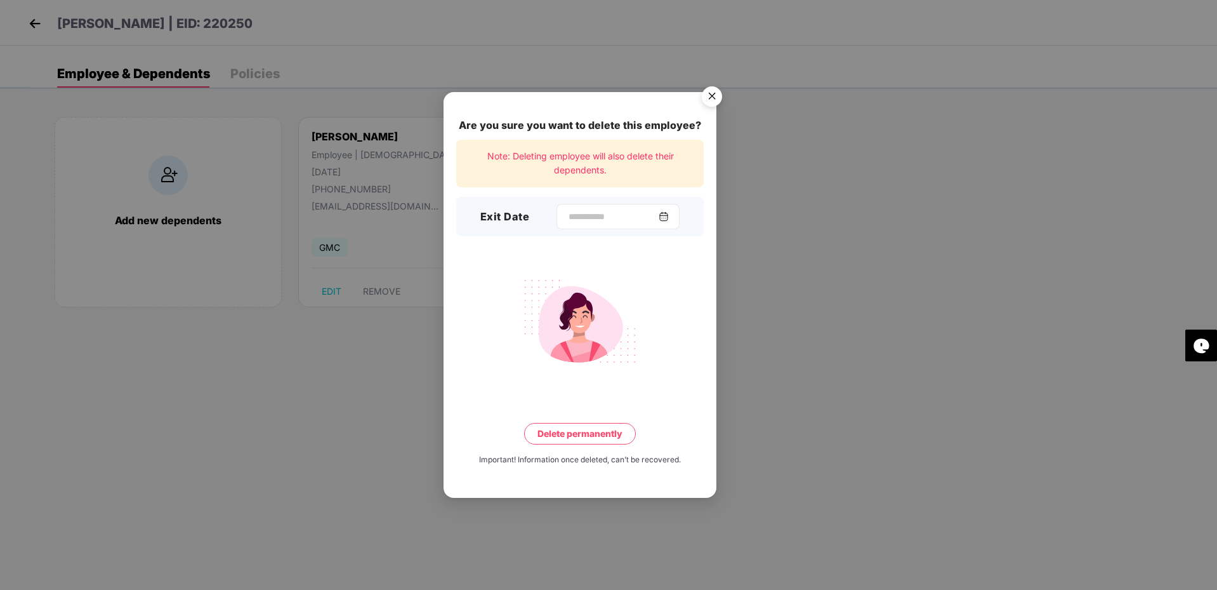
click at [581, 225] on div at bounding box center [618, 216] width 123 height 25
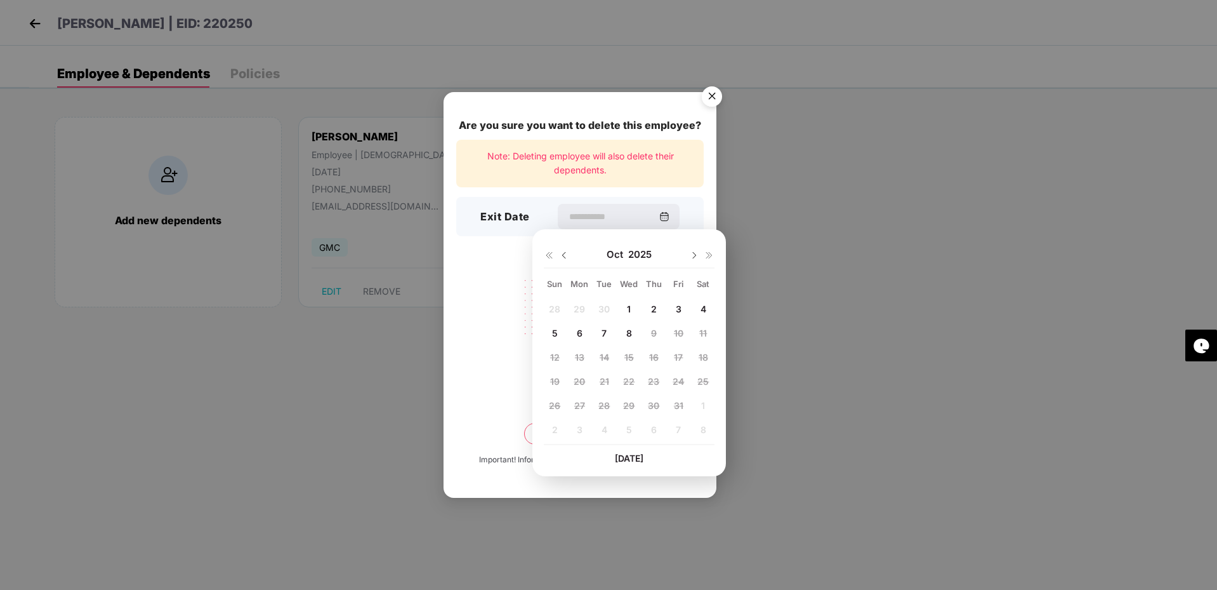
click at [628, 309] on span "1" at bounding box center [629, 308] width 4 height 11
type input "**********"
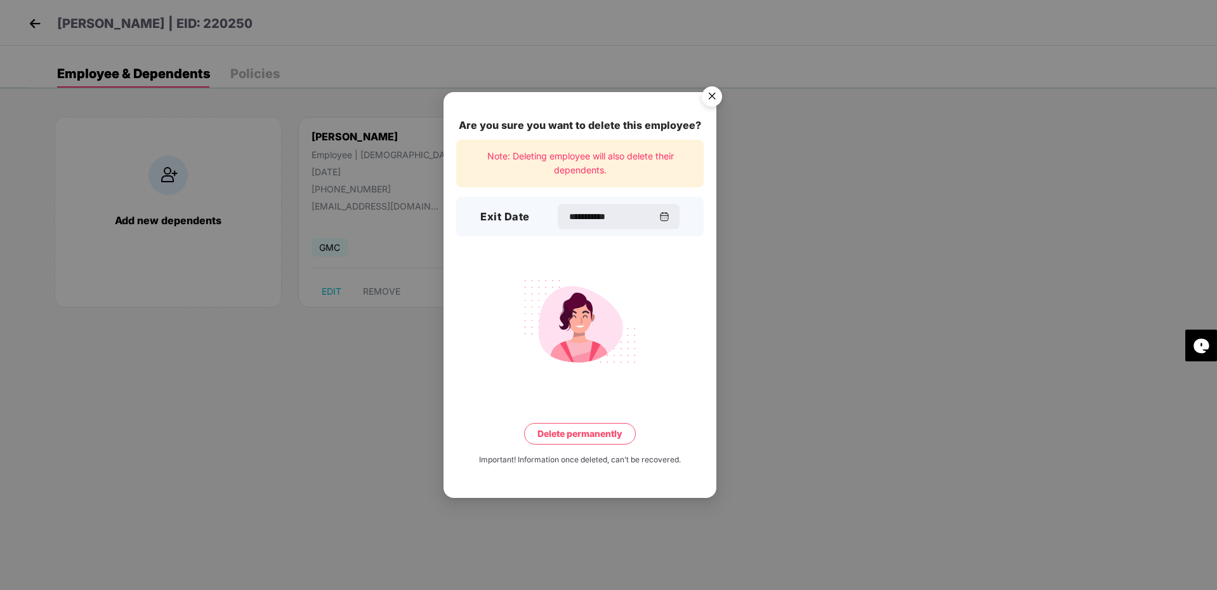
click at [578, 432] on button "Delete permanently" at bounding box center [580, 434] width 112 height 22
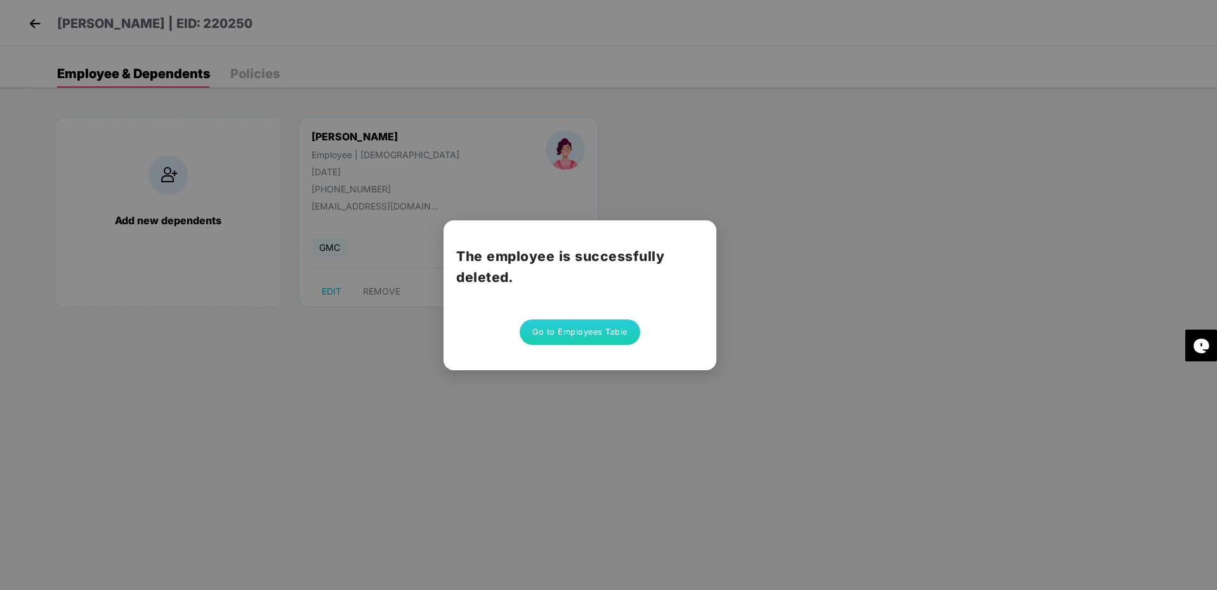
click at [609, 333] on button "Go to Employees Table" at bounding box center [580, 331] width 121 height 25
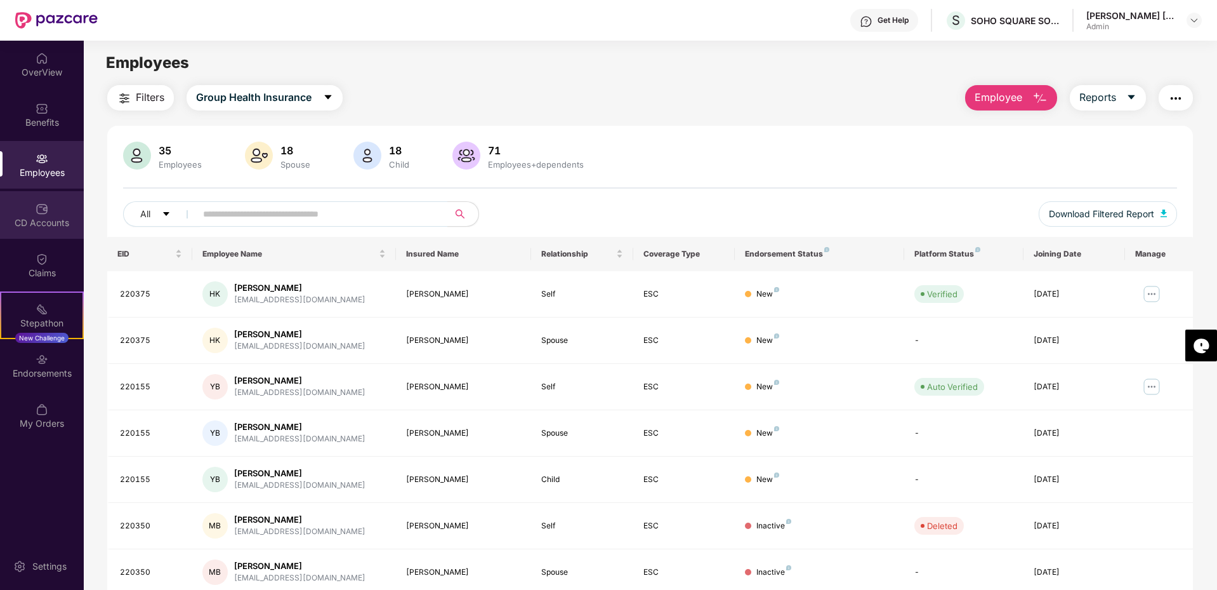
click at [38, 223] on div "CD Accounts" at bounding box center [42, 222] width 84 height 13
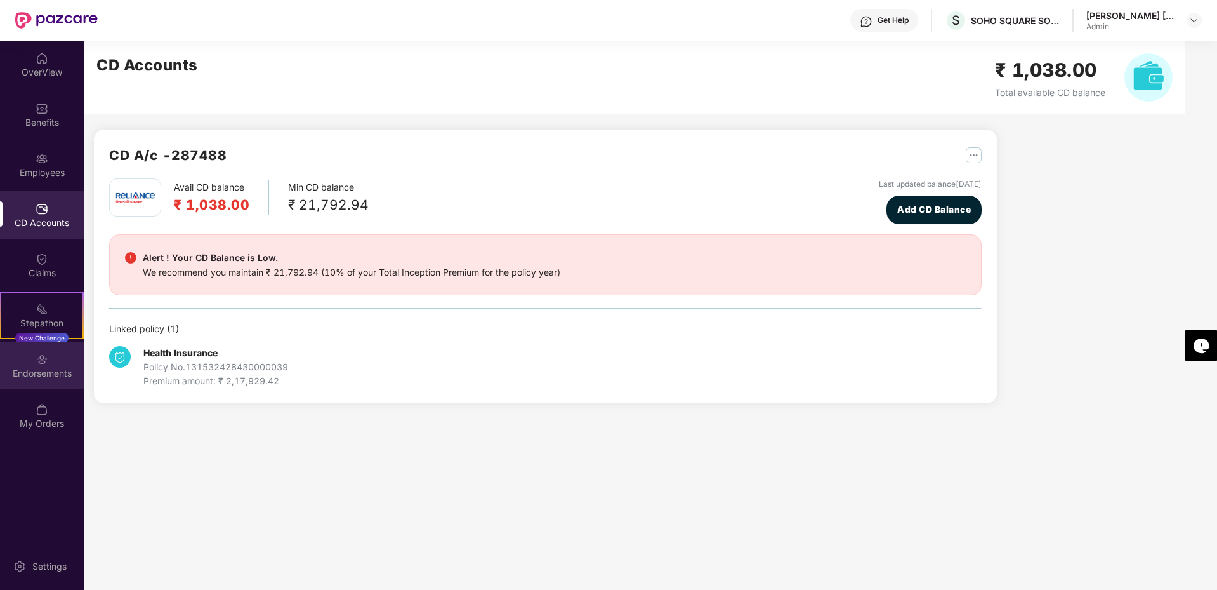
click at [42, 363] on img at bounding box center [42, 359] width 13 height 13
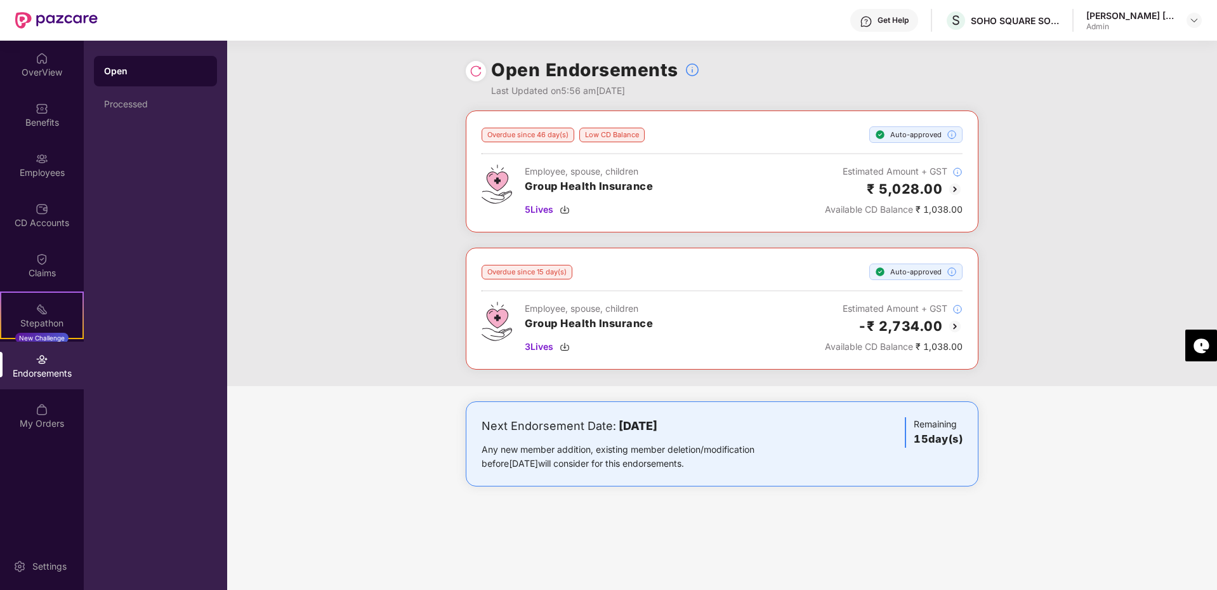
click at [472, 78] on div at bounding box center [476, 71] width 20 height 20
click at [477, 72] on img at bounding box center [476, 71] width 13 height 13
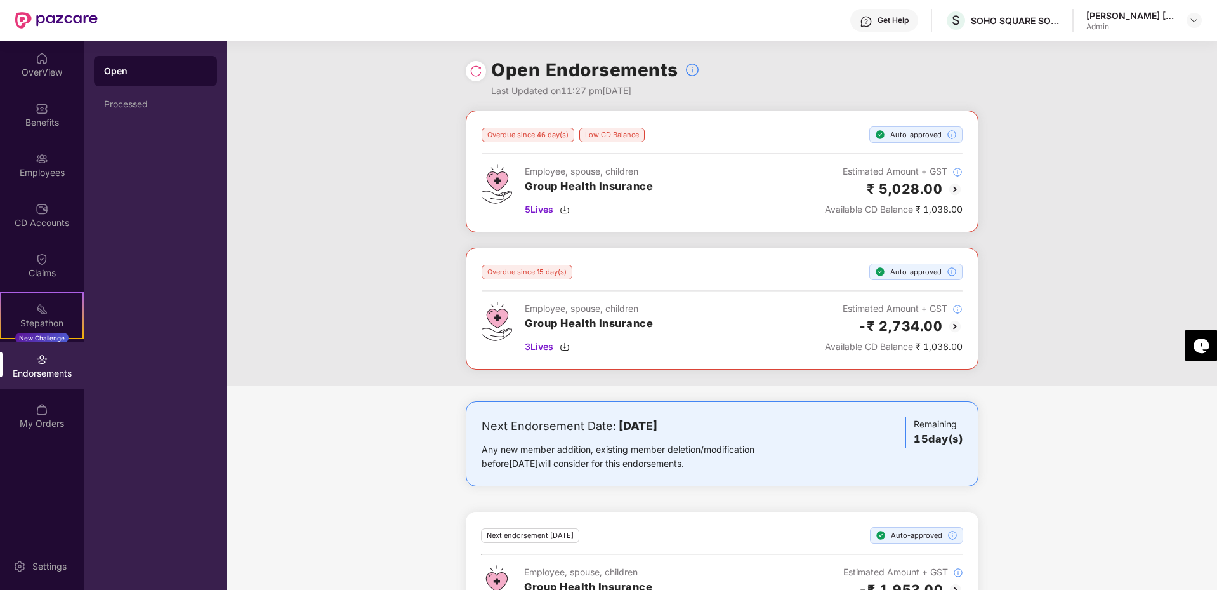
scroll to position [58, 0]
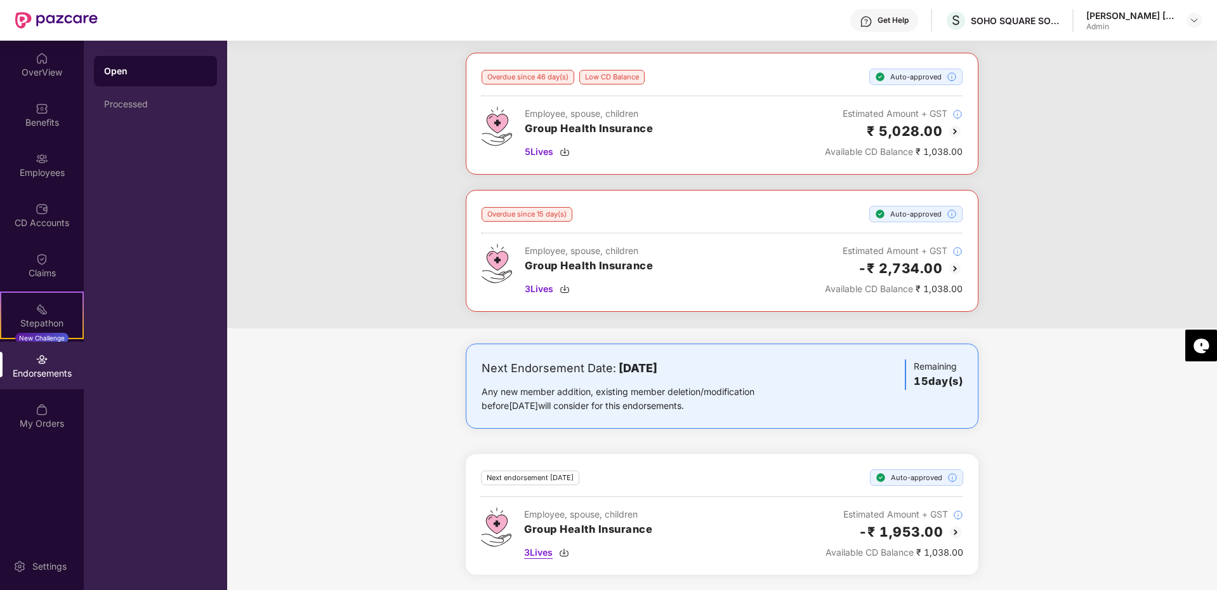
click at [535, 555] on span "3 Lives" at bounding box center [538, 552] width 29 height 14
click at [1045, 474] on div "Next Endorsement Date: 23 October 2025 Any new member addition, existing member…" at bounding box center [722, 466] width 990 height 246
click at [1046, 474] on div "Next Endorsement Date: 23 October 2025 Any new member addition, existing member…" at bounding box center [722, 466] width 990 height 246
click at [1049, 479] on div "Next Endorsement Date: 23 October 2025 Any new member addition, existing member…" at bounding box center [722, 466] width 990 height 246
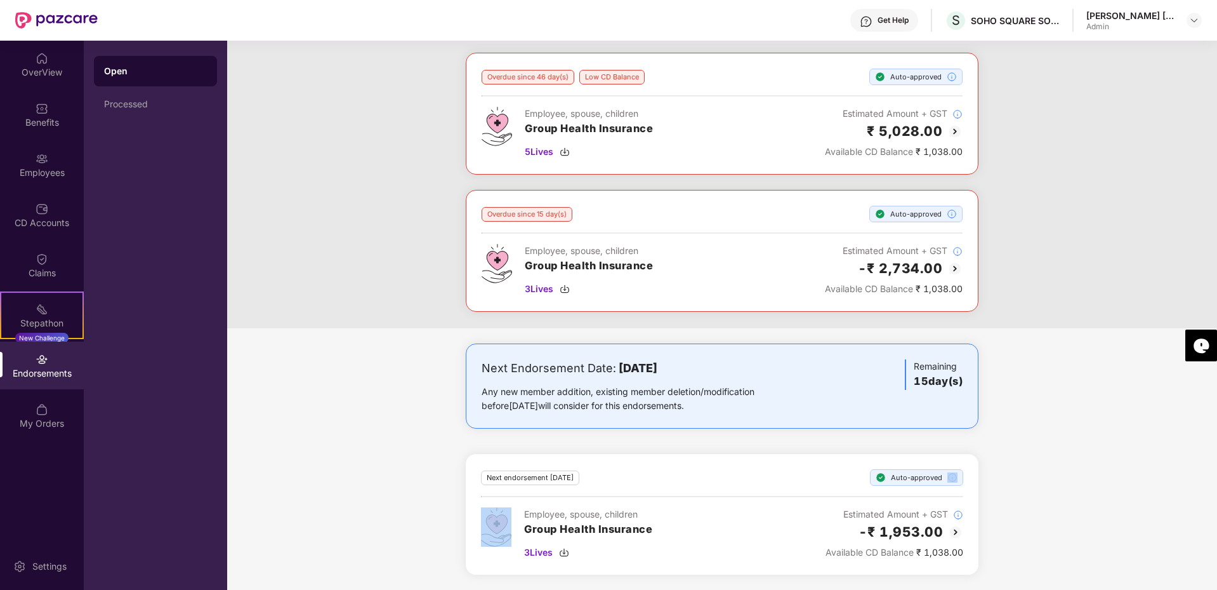
click at [1049, 479] on div "Next Endorsement Date: 23 October 2025 Any new member addition, existing member…" at bounding box center [722, 466] width 990 height 246
click at [42, 72] on div "OverView" at bounding box center [42, 72] width 84 height 13
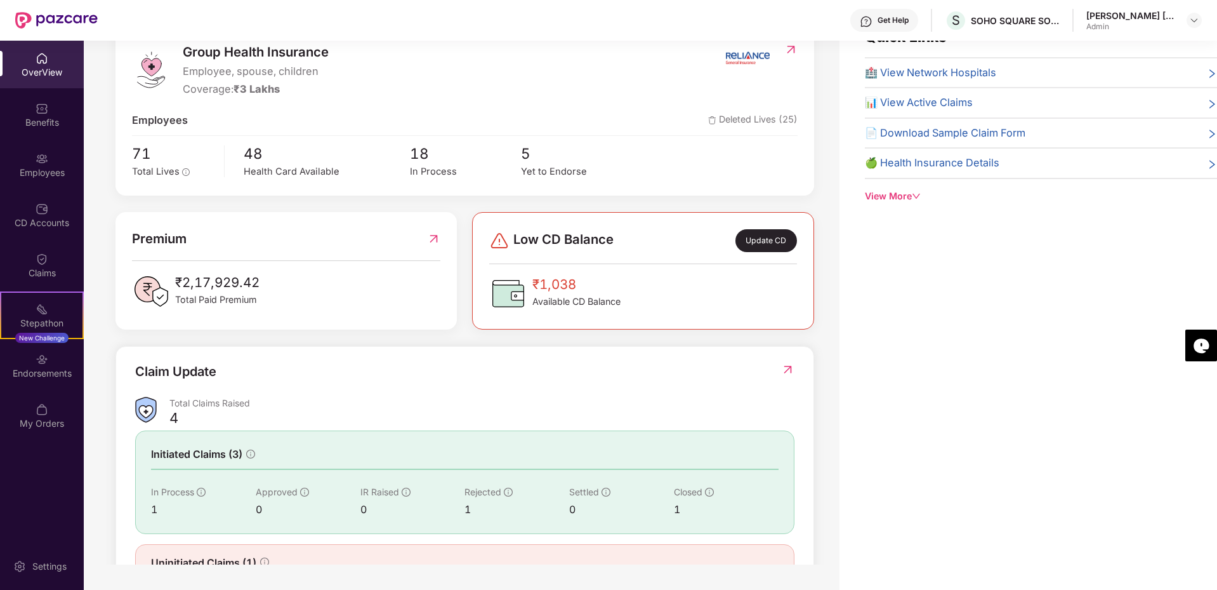
scroll to position [206, 0]
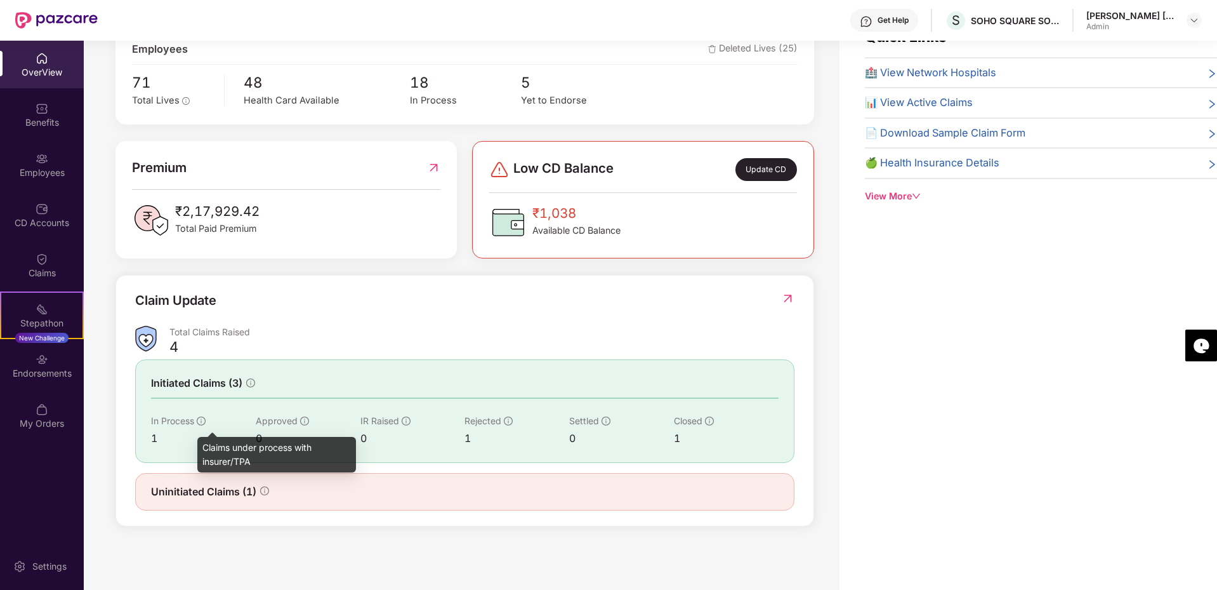
click at [203, 420] on icon "info-circle" at bounding box center [201, 420] width 9 height 9
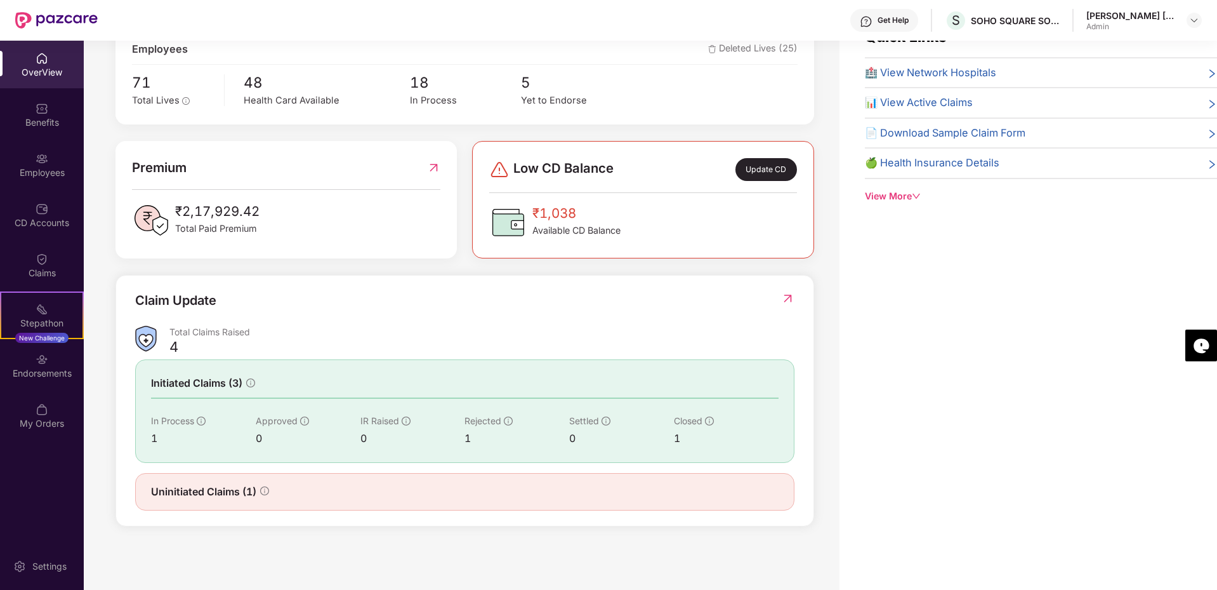
click at [206, 388] on span "Initiated Claims (3)" at bounding box center [196, 383] width 91 height 16
click at [250, 383] on icon "info-circle" at bounding box center [250, 382] width 9 height 9
click at [791, 299] on img at bounding box center [787, 298] width 13 height 13
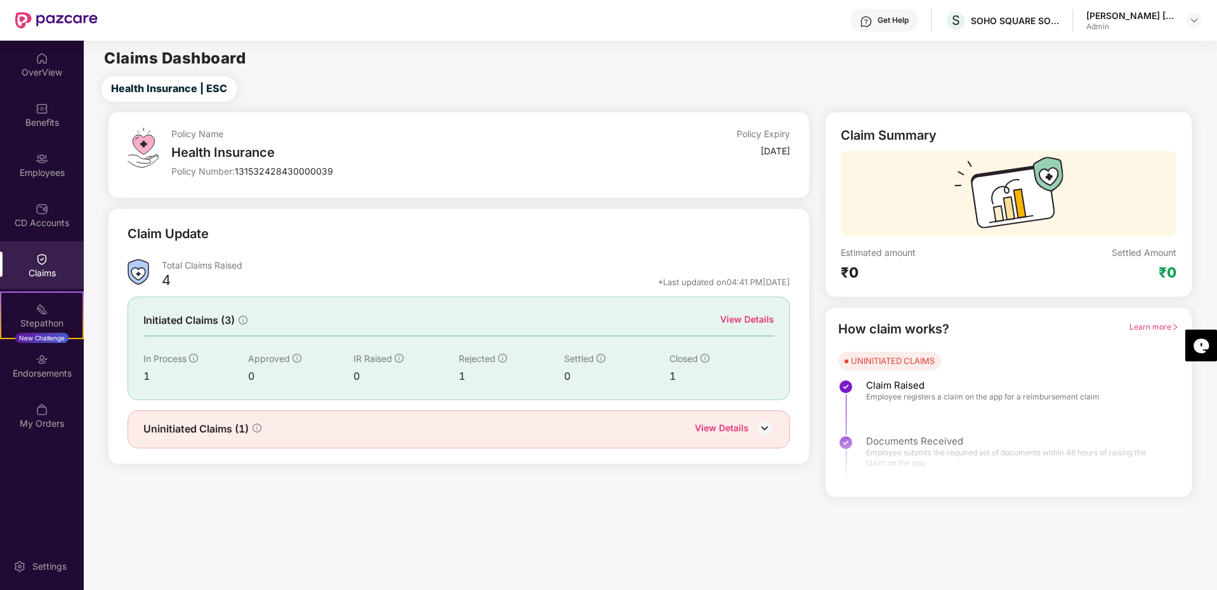
click at [774, 319] on div "View Details" at bounding box center [747, 319] width 54 height 14
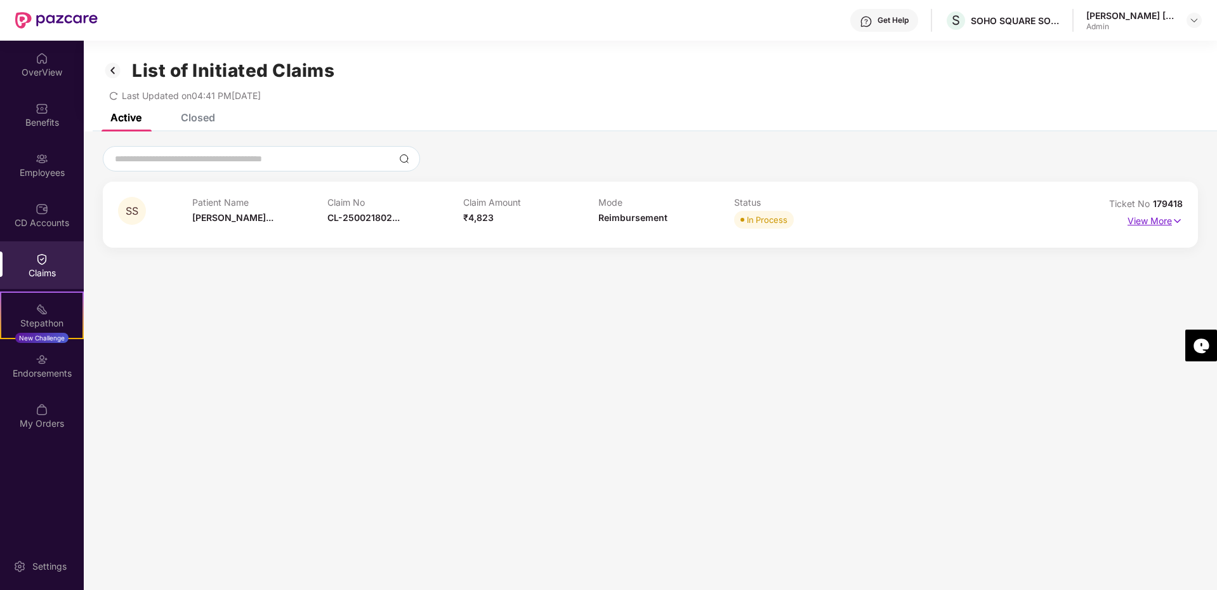
click at [1144, 220] on p "View More" at bounding box center [1155, 219] width 55 height 17
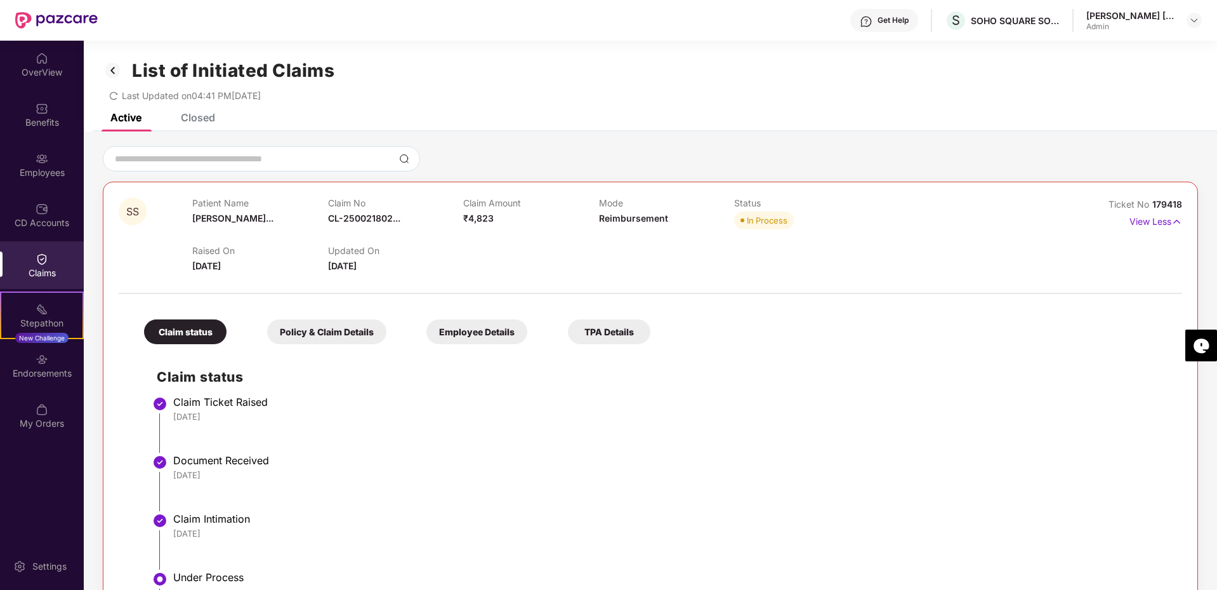
click at [335, 331] on div "Policy & Claim Details" at bounding box center [326, 331] width 119 height 25
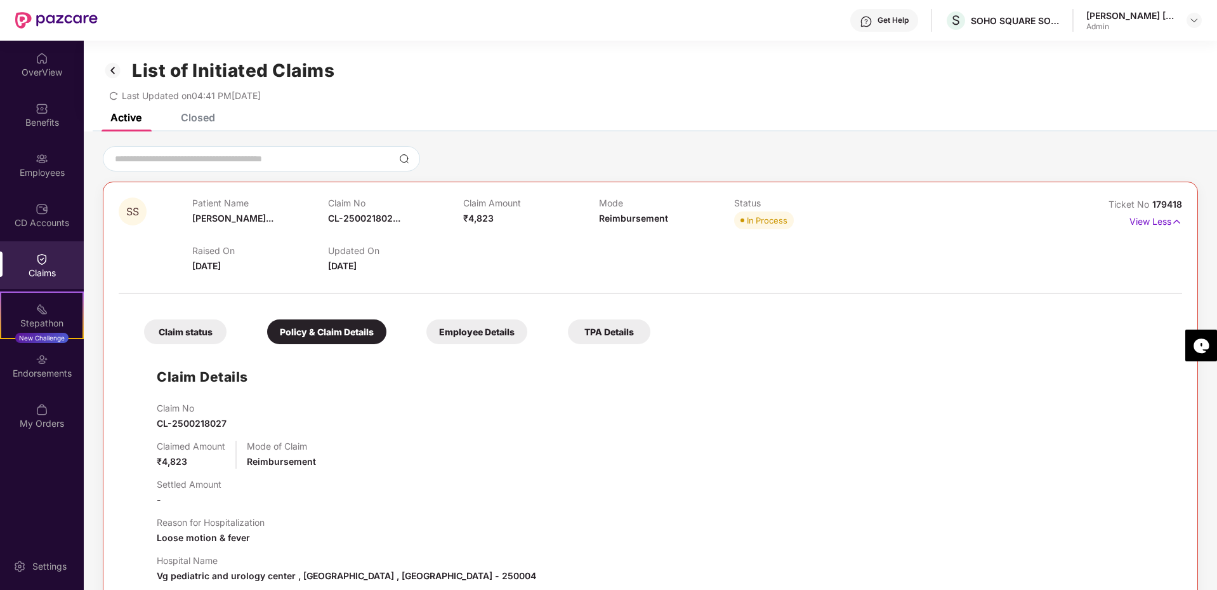
click at [458, 323] on div "Employee Details" at bounding box center [477, 331] width 101 height 25
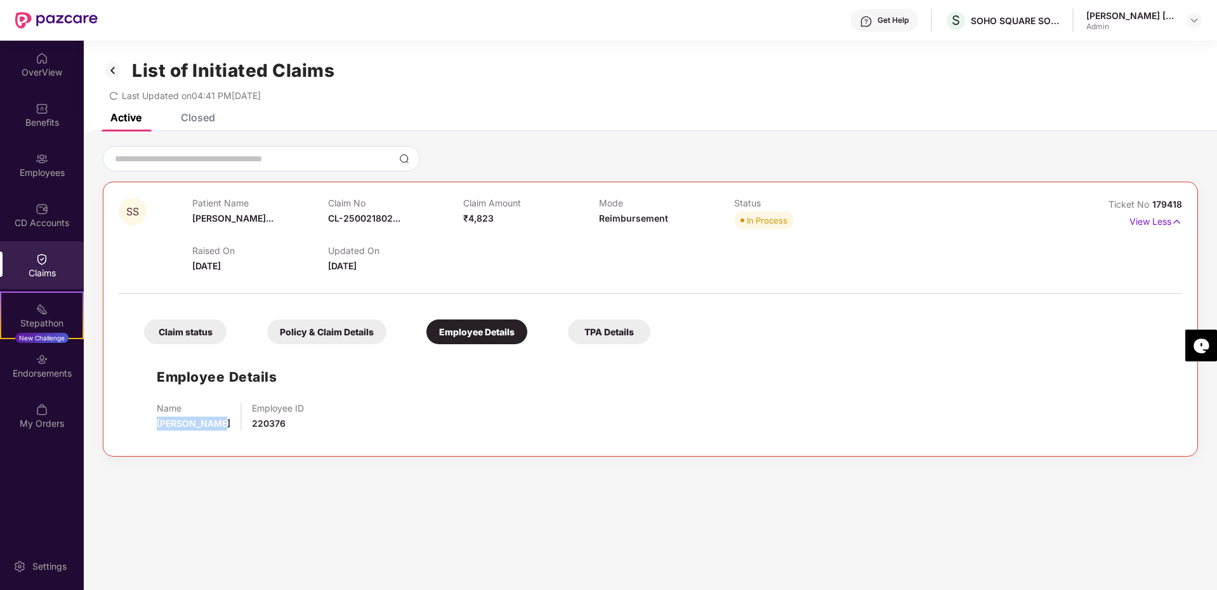
drag, startPoint x: 154, startPoint y: 427, endPoint x: 221, endPoint y: 428, distance: 67.3
click at [221, 428] on div "Employee Details Name Rahul Sharma Employee ID 220376" at bounding box center [650, 395] width 1038 height 90
click at [221, 428] on div "Name Rahul Sharma Employee ID 220376" at bounding box center [663, 416] width 1013 height 28
click at [324, 332] on div "Policy & Claim Details" at bounding box center [326, 331] width 119 height 25
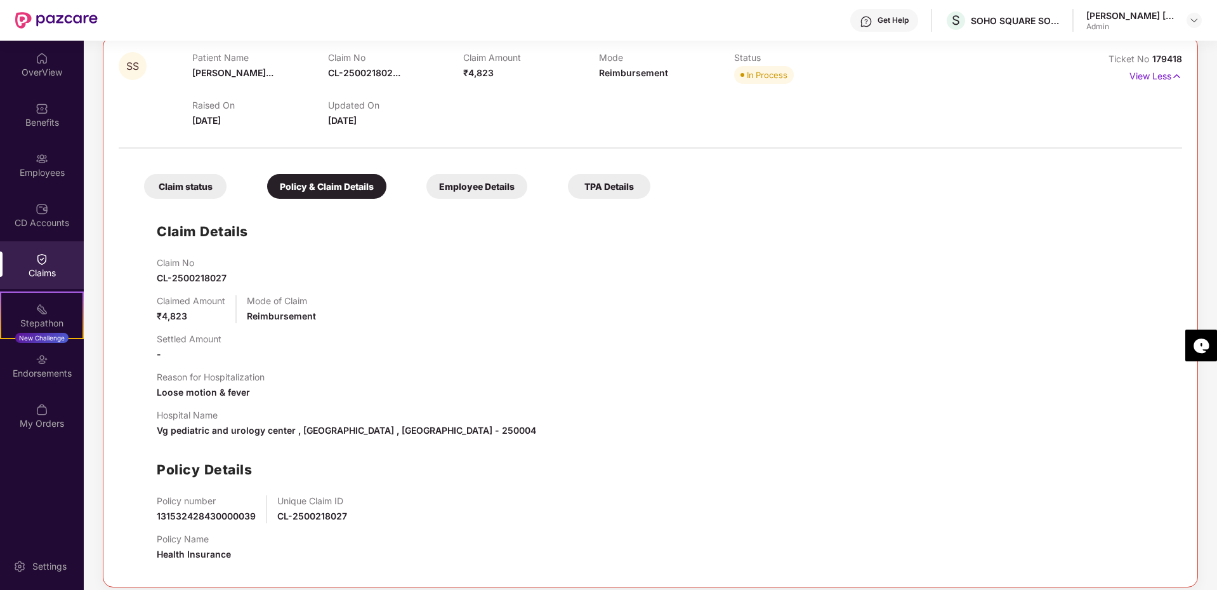
scroll to position [156, 0]
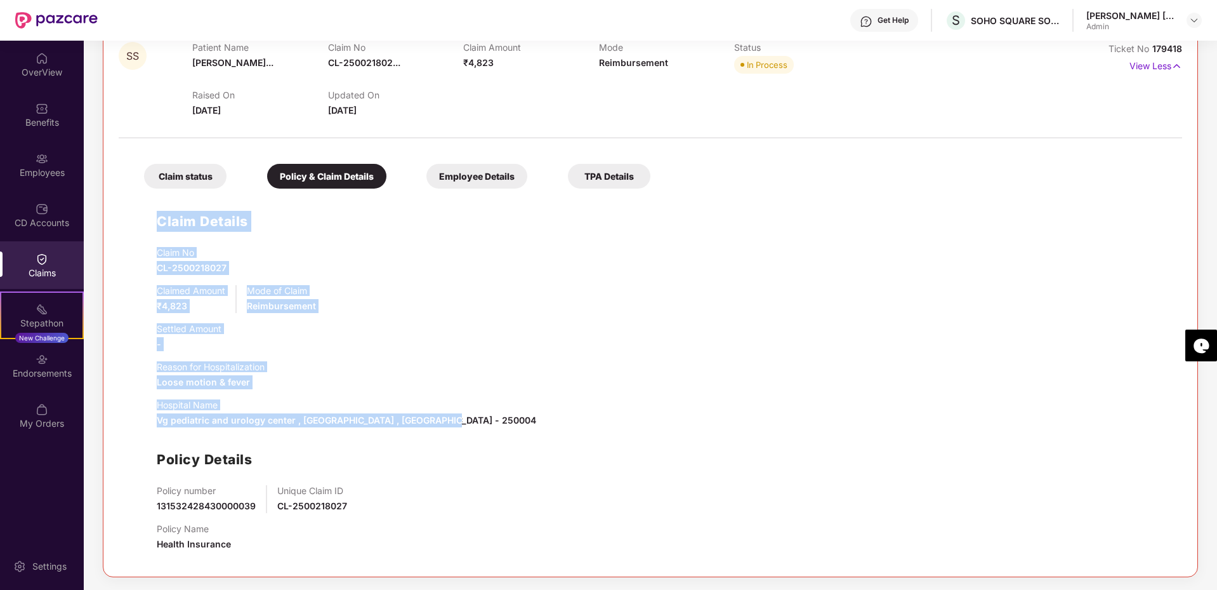
drag, startPoint x: 470, startPoint y: 420, endPoint x: 157, endPoint y: 217, distance: 372.2
click at [157, 217] on div "Claim Details Claim No CL-2500218027 Claimed Amount ₹4,823 Mode of Claim Reimbu…" at bounding box center [650, 378] width 1038 height 366
click at [357, 281] on div "Claim No CL-2500218027 Claimed Amount ₹4,823 Mode of Claim Reimbursement Settle…" at bounding box center [663, 404] width 1013 height 314
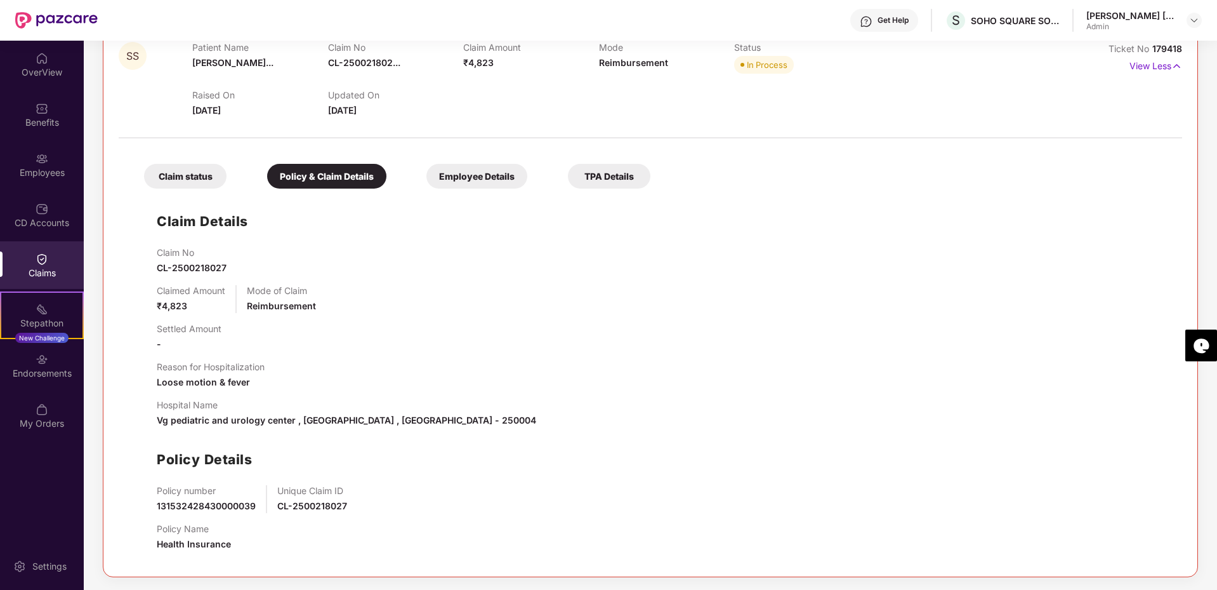
drag, startPoint x: 368, startPoint y: 298, endPoint x: 340, endPoint y: 282, distance: 31.3
click at [368, 299] on div "Claimed Amount ₹4,823 Mode of Claim Reimbursement" at bounding box center [663, 299] width 1013 height 28
click at [195, 178] on div "Claim status" at bounding box center [185, 176] width 83 height 25
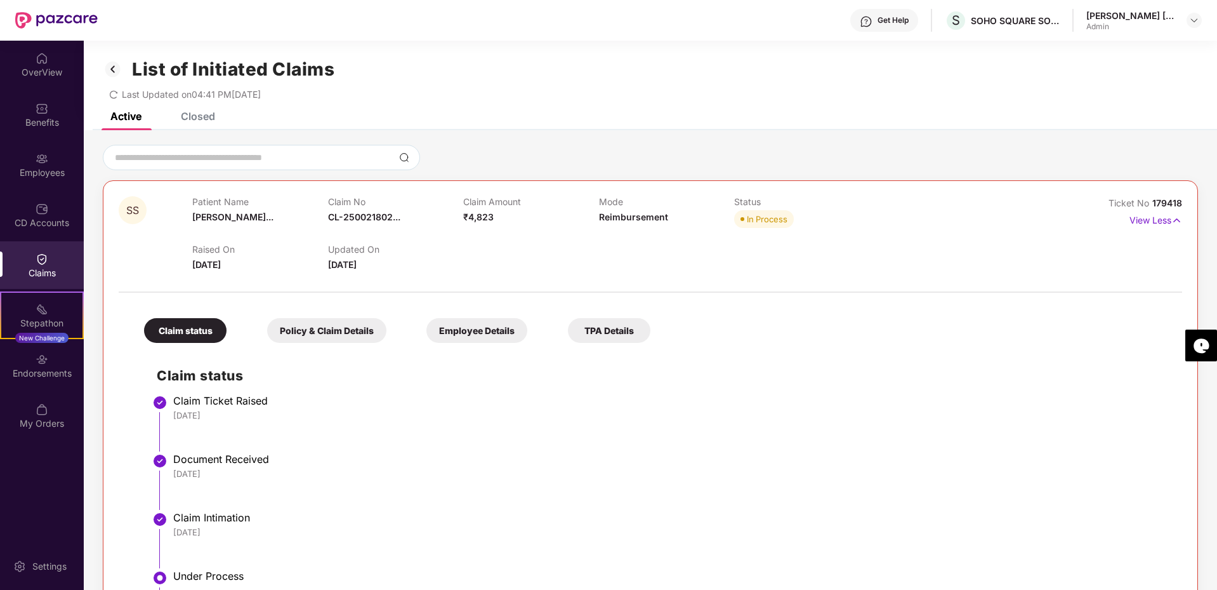
scroll to position [0, 0]
click at [192, 120] on div "Closed" at bounding box center [198, 117] width 34 height 13
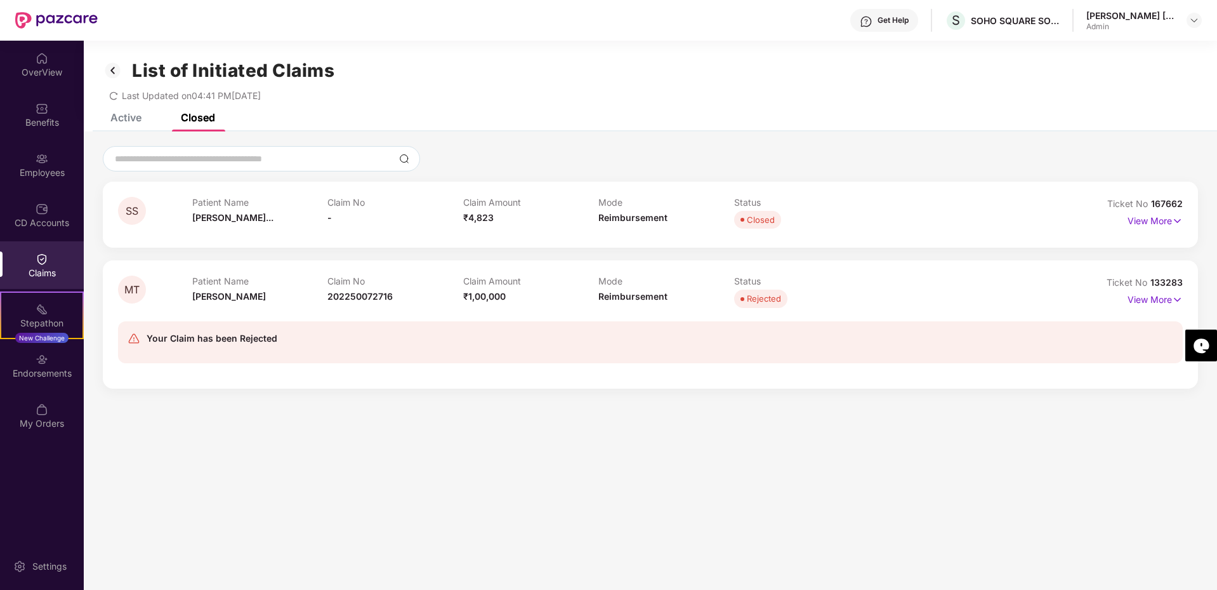
click at [336, 216] on div "Claim No -" at bounding box center [396, 214] width 136 height 35
click at [1144, 303] on p "View More" at bounding box center [1155, 297] width 55 height 17
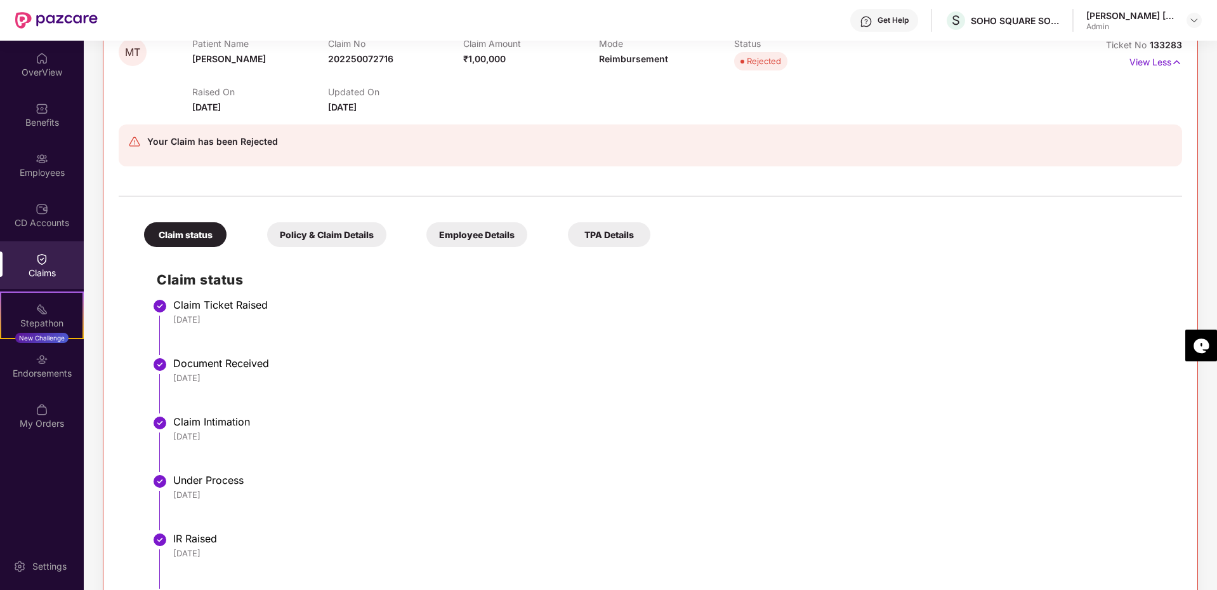
scroll to position [234, 0]
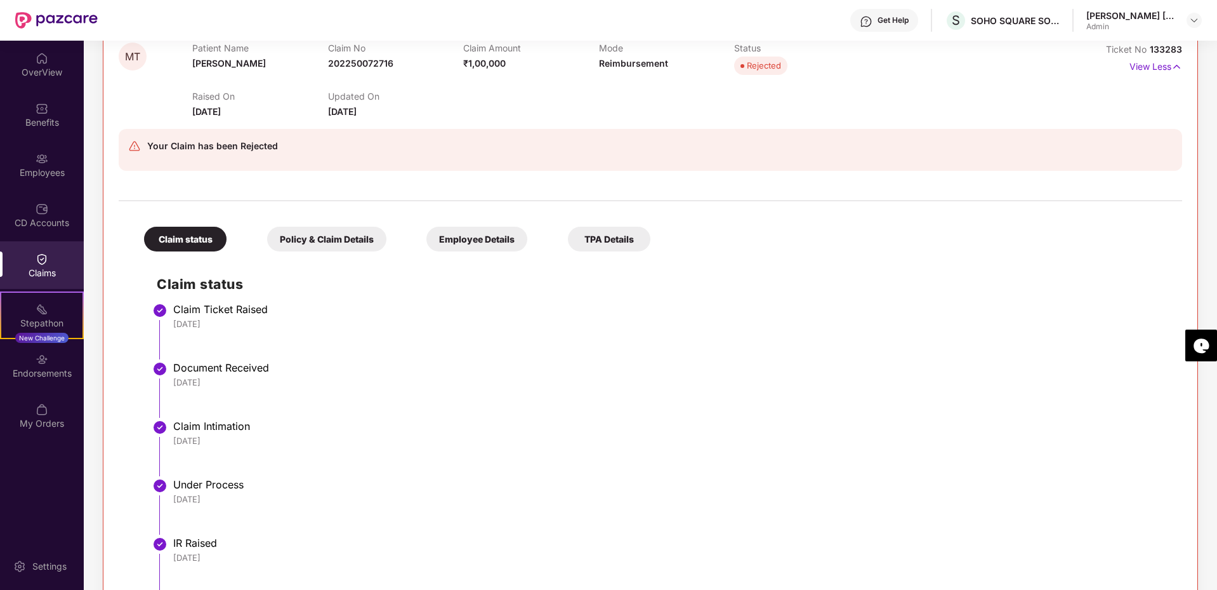
click at [300, 238] on div "Policy & Claim Details" at bounding box center [326, 239] width 119 height 25
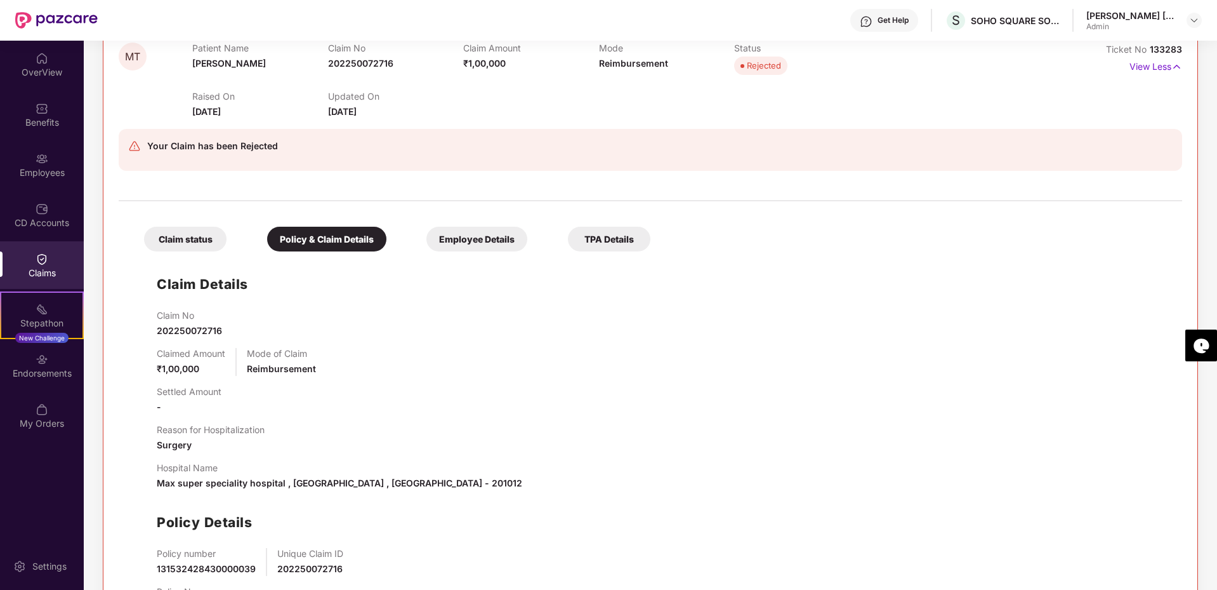
click at [453, 246] on div "Employee Details" at bounding box center [477, 239] width 101 height 25
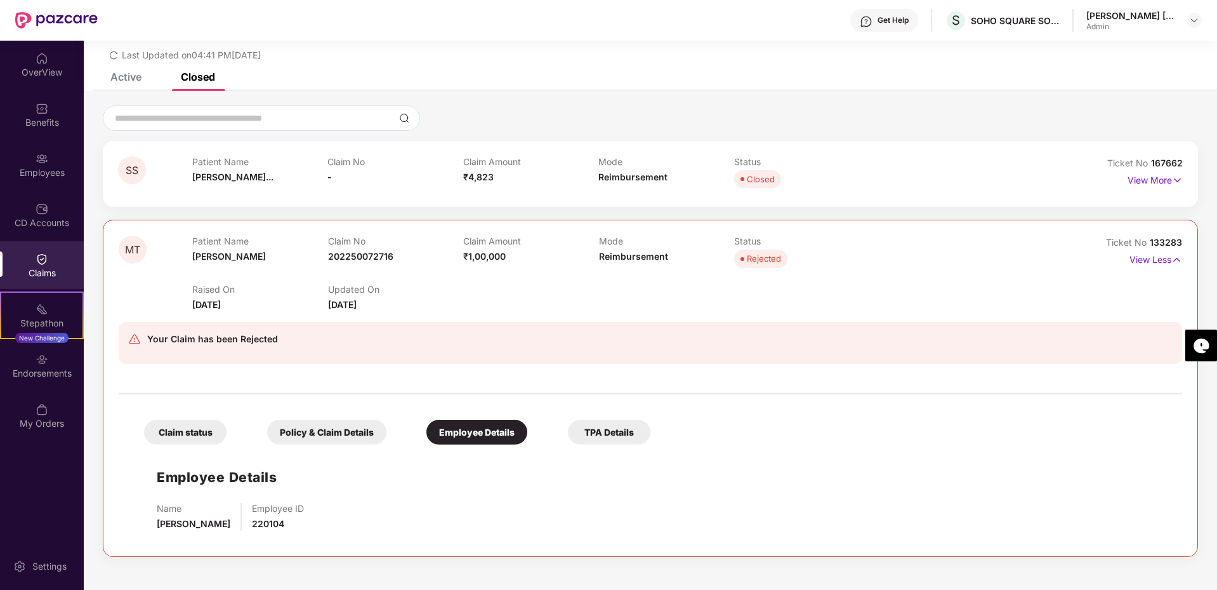
click at [616, 426] on div "TPA Details" at bounding box center [609, 432] width 83 height 25
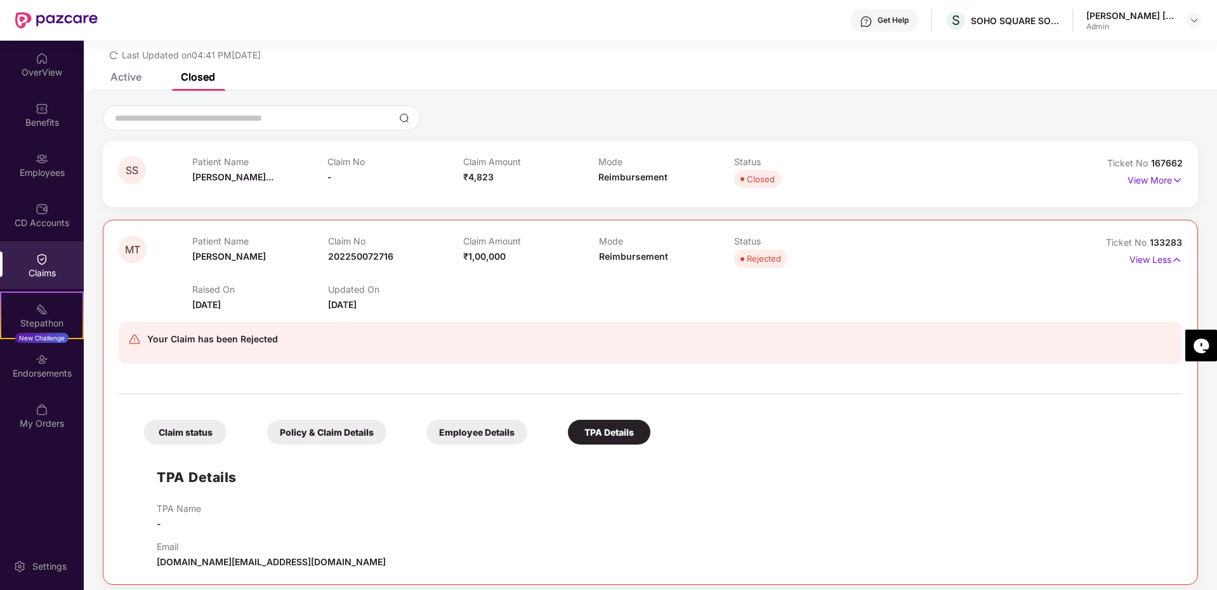
scroll to position [48, 0]
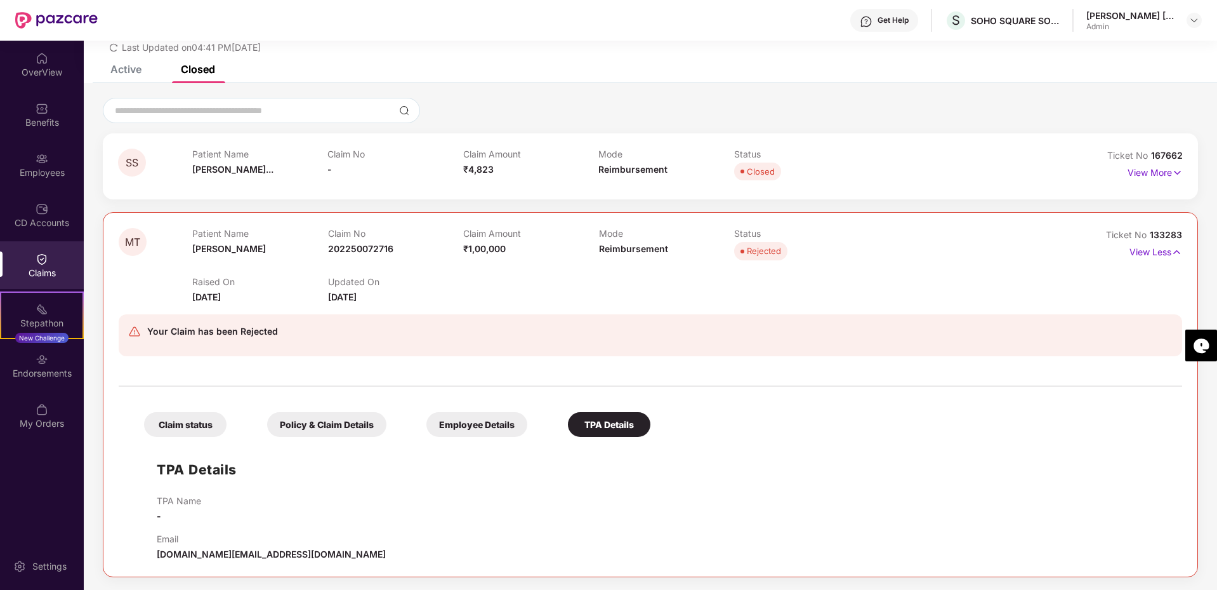
click at [156, 431] on div "Claim status" at bounding box center [185, 424] width 83 height 25
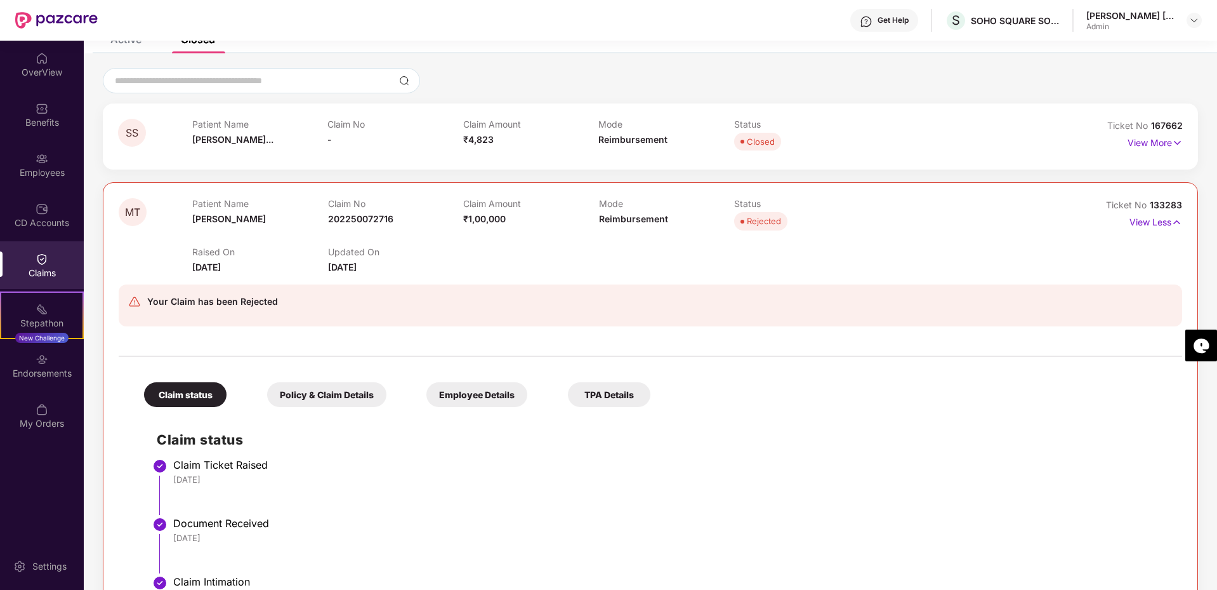
scroll to position [0, 0]
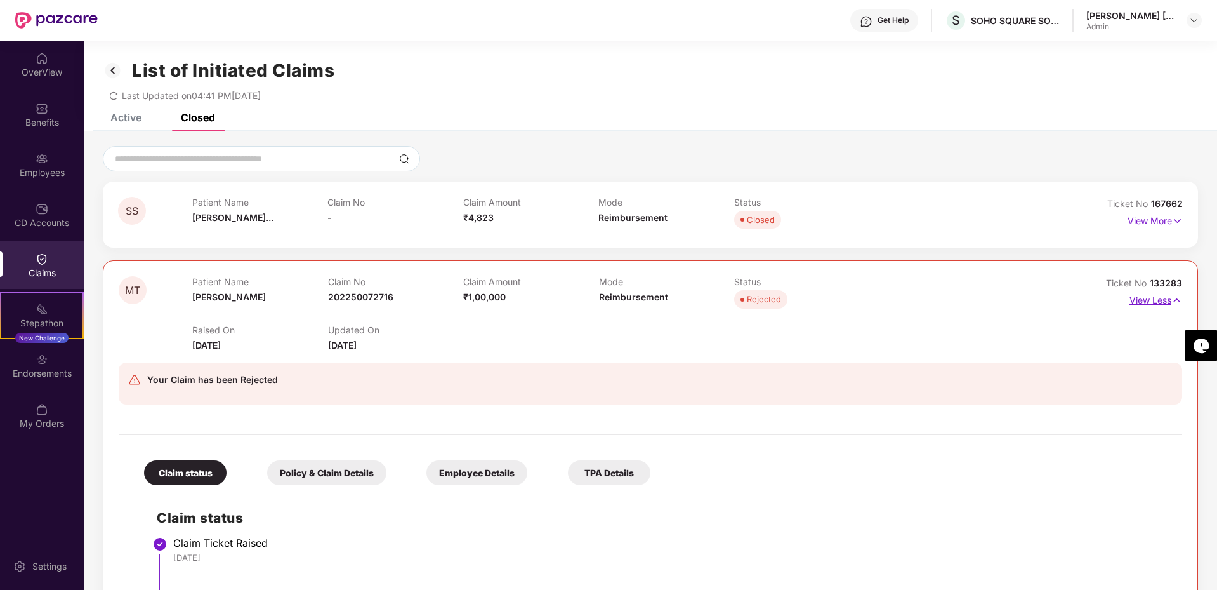
click at [1150, 301] on p "View Less" at bounding box center [1156, 298] width 53 height 17
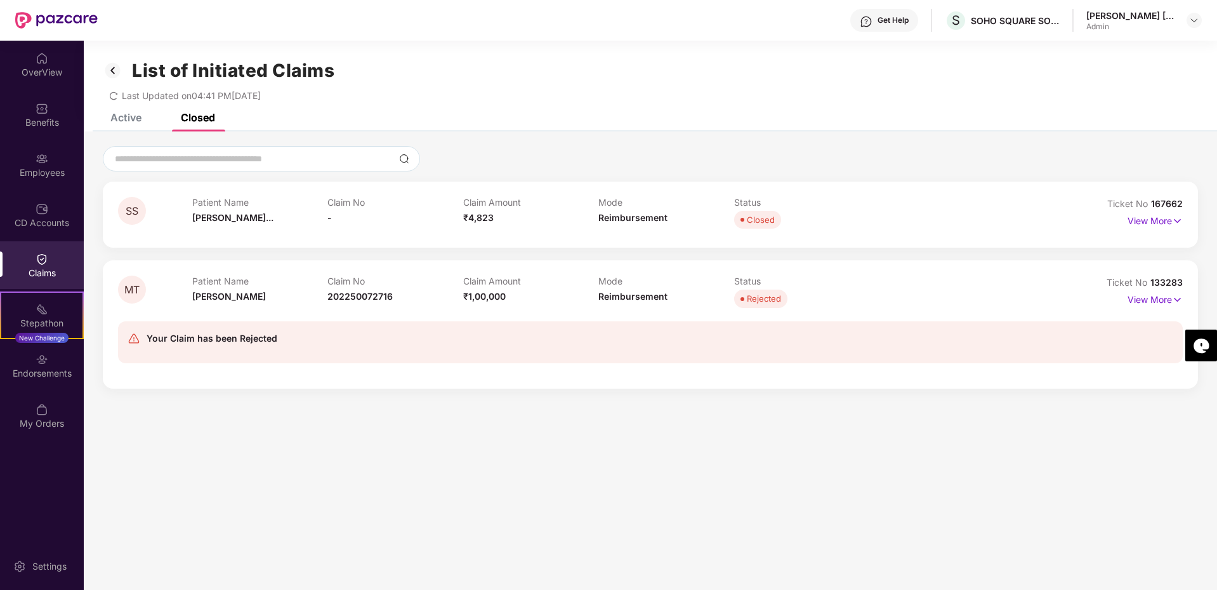
click at [114, 119] on div "Active" at bounding box center [125, 117] width 31 height 13
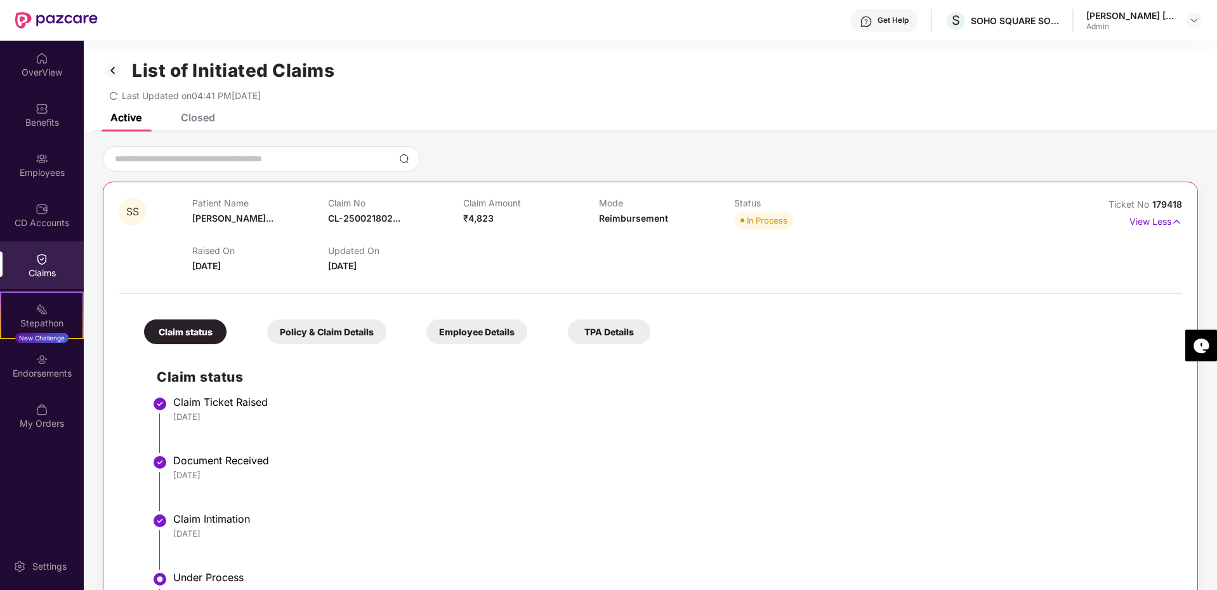
click at [116, 97] on icon "redo" at bounding box center [113, 95] width 9 height 9
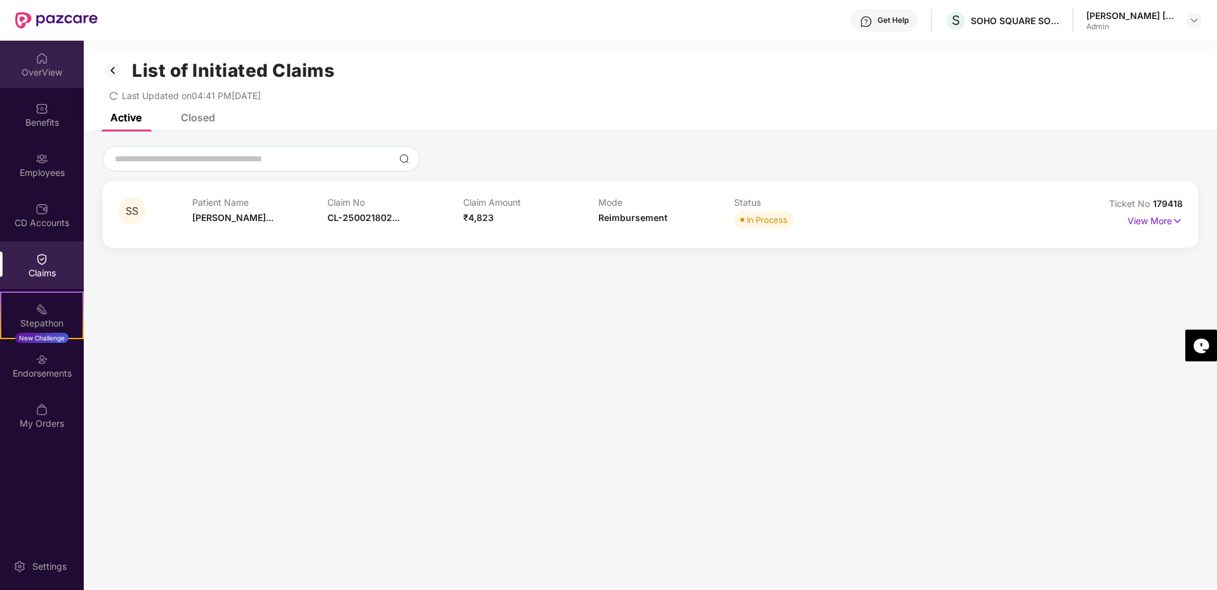
click at [39, 56] on img at bounding box center [42, 58] width 13 height 13
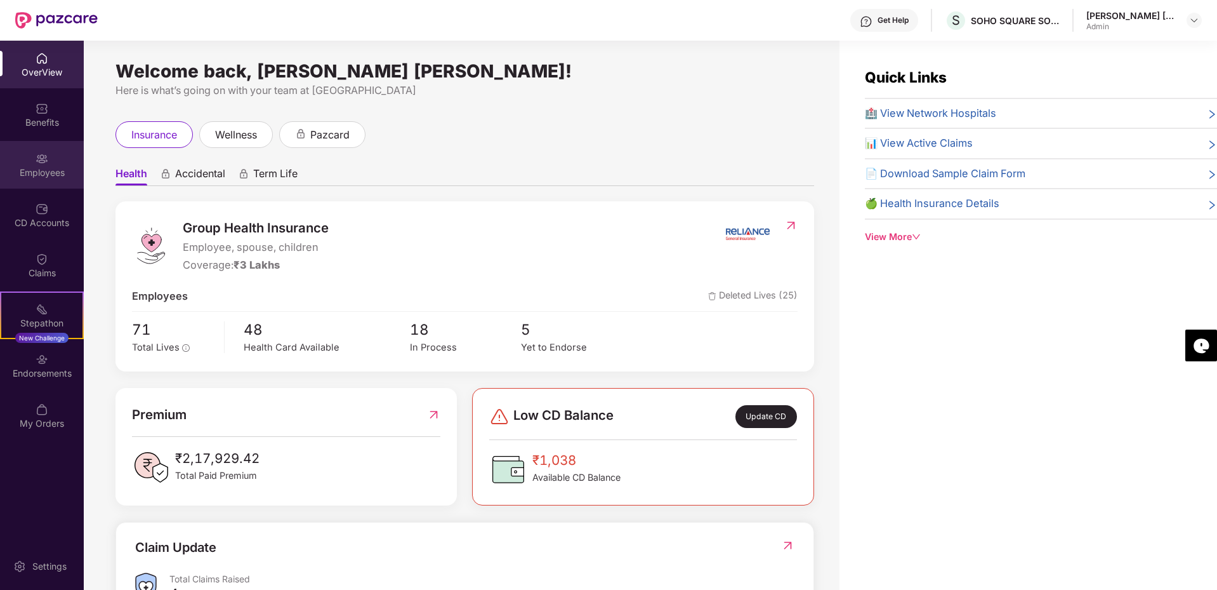
click at [32, 159] on div "Employees" at bounding box center [42, 165] width 84 height 48
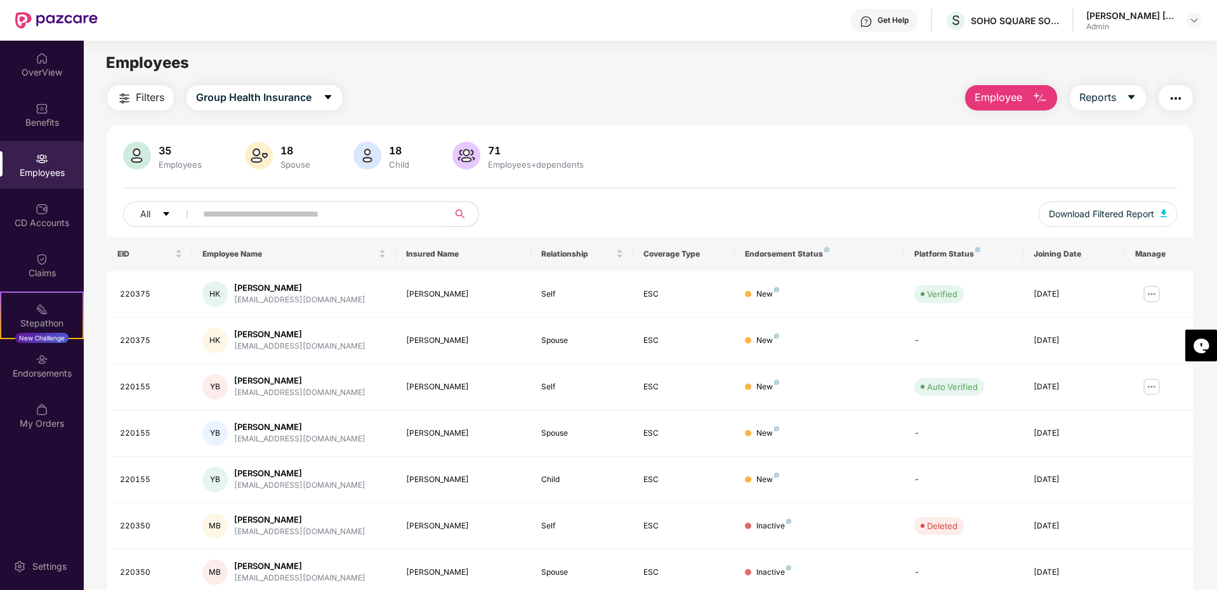
click at [166, 94] on button "Filters" at bounding box center [140, 97] width 67 height 25
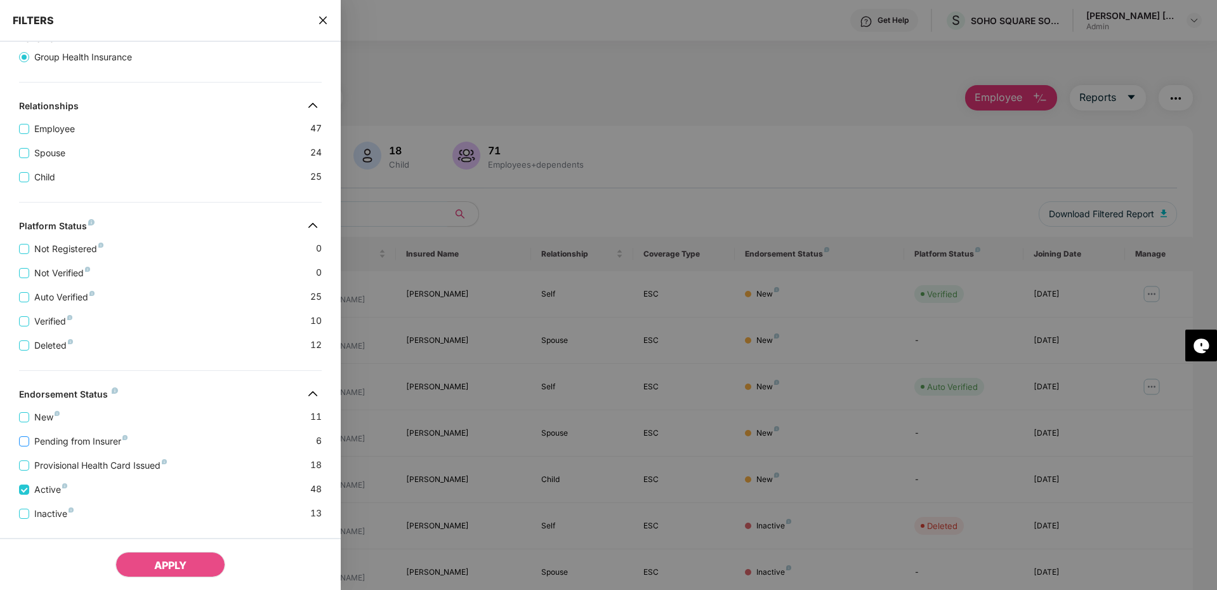
scroll to position [168, 0]
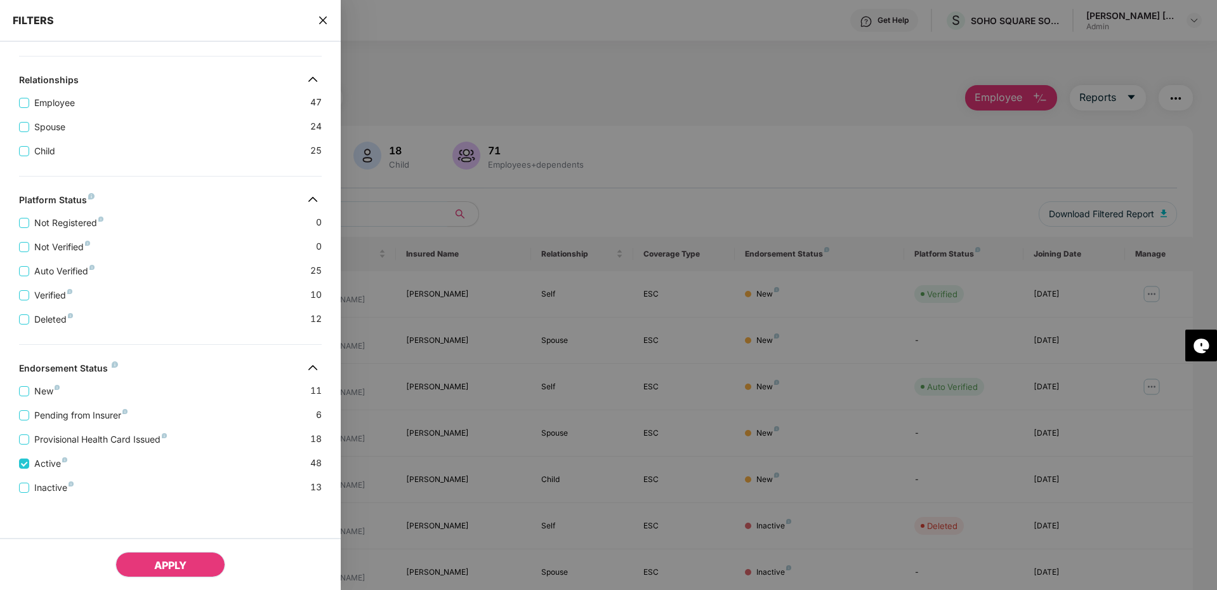
click at [159, 565] on span "APPLY" at bounding box center [170, 565] width 32 height 13
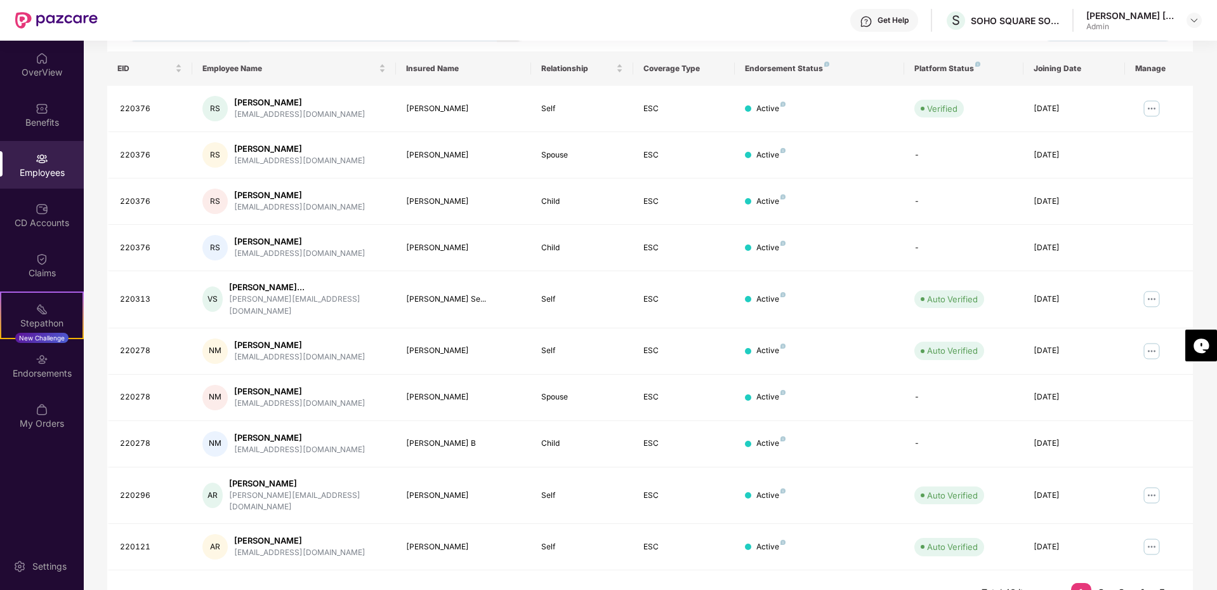
scroll to position [190, 0]
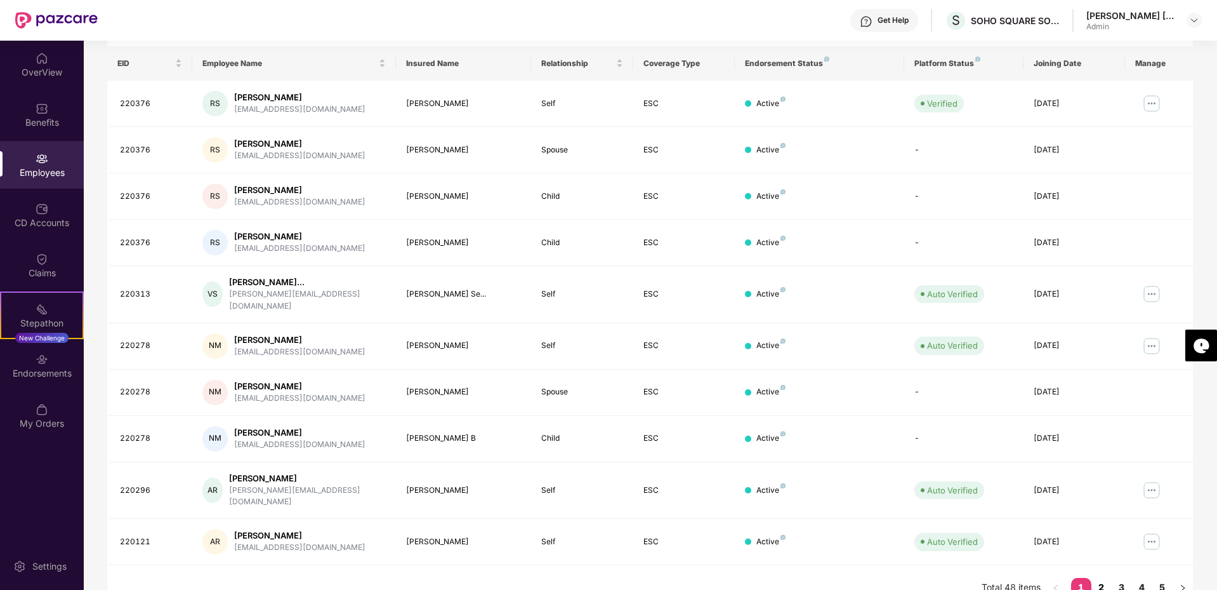
click at [1104, 578] on link "2" at bounding box center [1102, 587] width 20 height 19
